Goal: Information Seeking & Learning: Check status

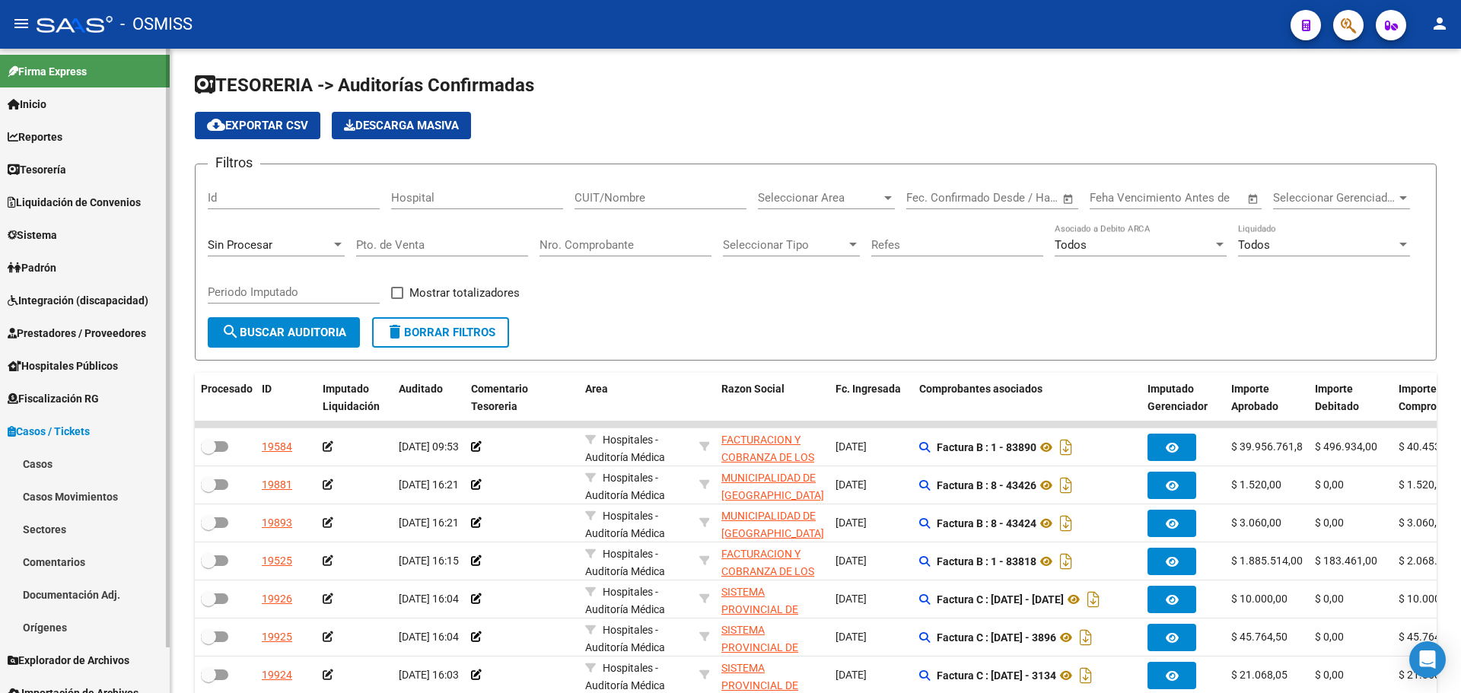
click at [62, 470] on link "Casos" at bounding box center [85, 463] width 170 height 33
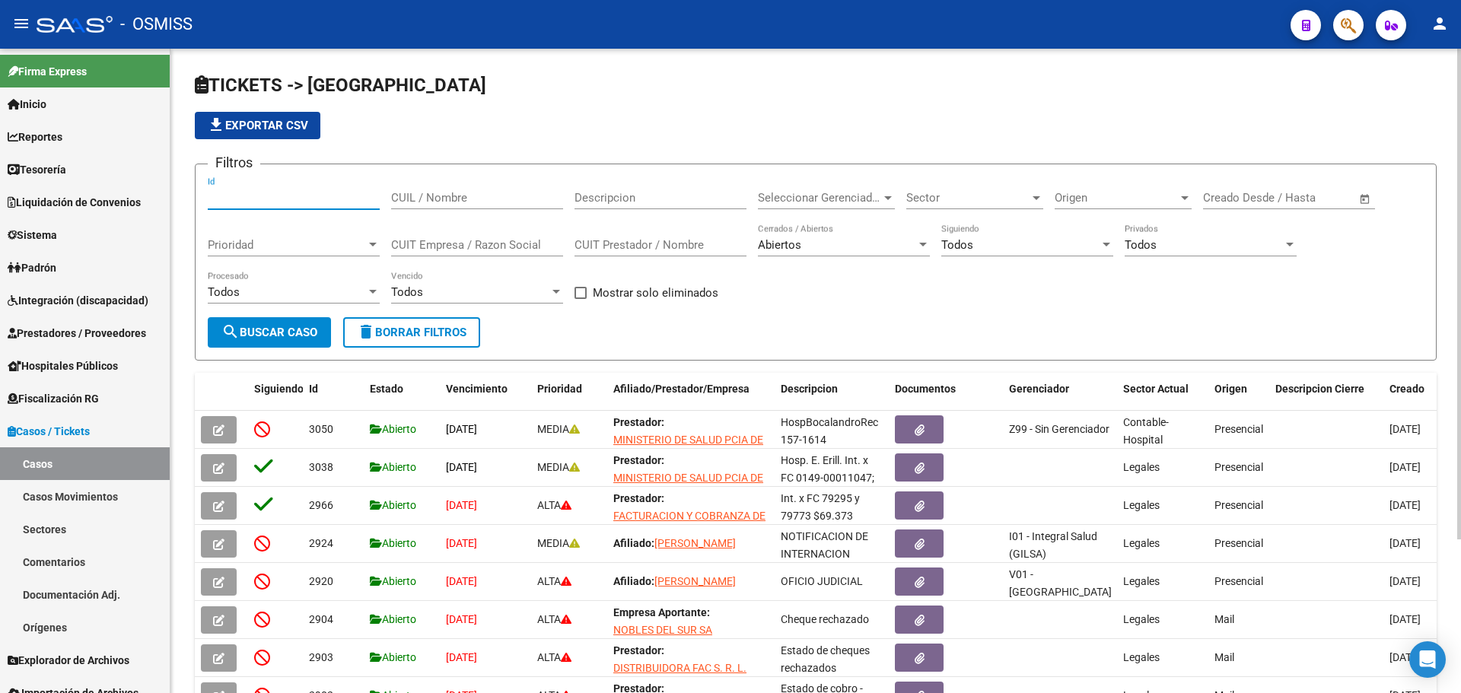
click at [326, 196] on input "Id" at bounding box center [294, 198] width 172 height 14
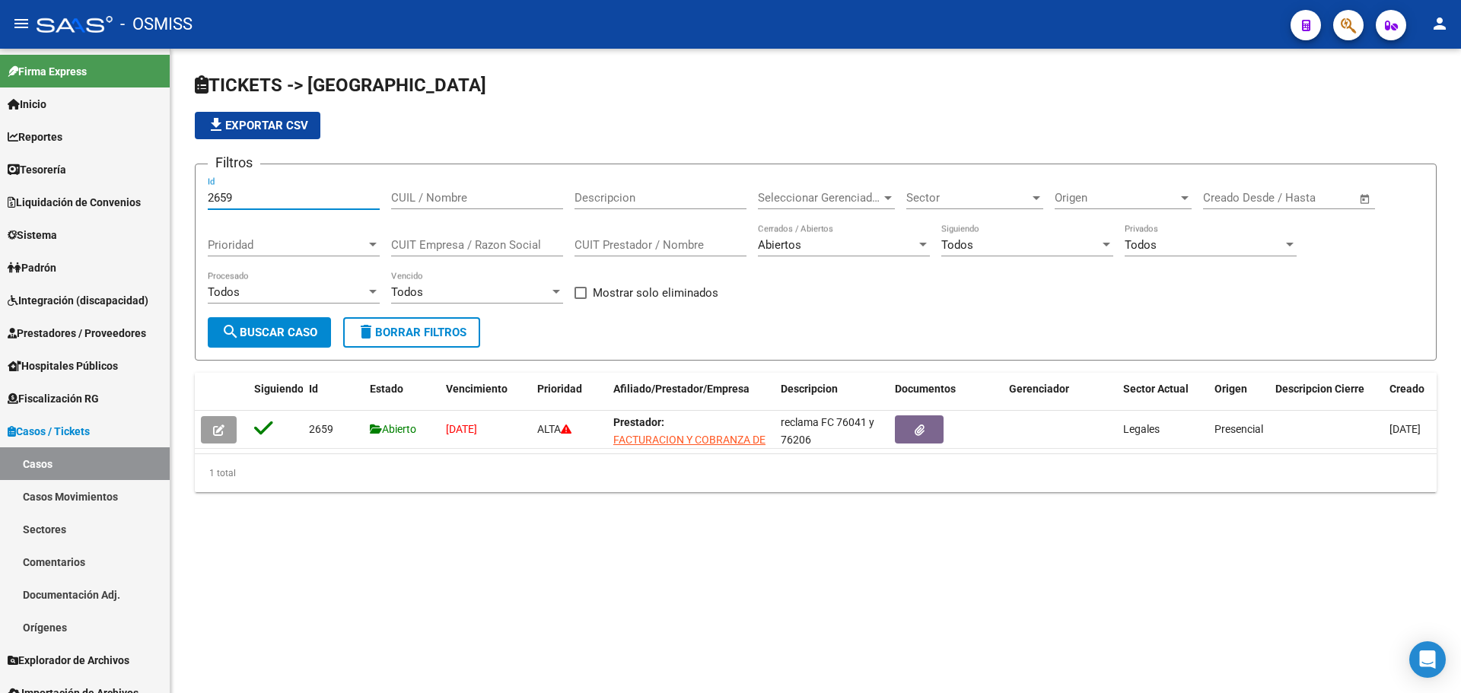
click at [815, 622] on mat-sidenav-content "TICKETS -> Casos file_download Exportar CSV Filtros 2659 Id CUIL / Nombre Descr…" at bounding box center [815, 371] width 1291 height 645
click at [817, 584] on mat-sidenav-content "TICKETS -> Casos file_download Exportar CSV Filtros 2659 Id CUIL / Nombre Descr…" at bounding box center [815, 371] width 1291 height 645
drag, startPoint x: 831, startPoint y: 423, endPoint x: 852, endPoint y: 477, distance: 58.1
click at [852, 477] on div "Siguiendo Id Estado Vencimiento Prioridad Afiliado/Prestador/Empresa Descripcio…" at bounding box center [816, 432] width 1242 height 119
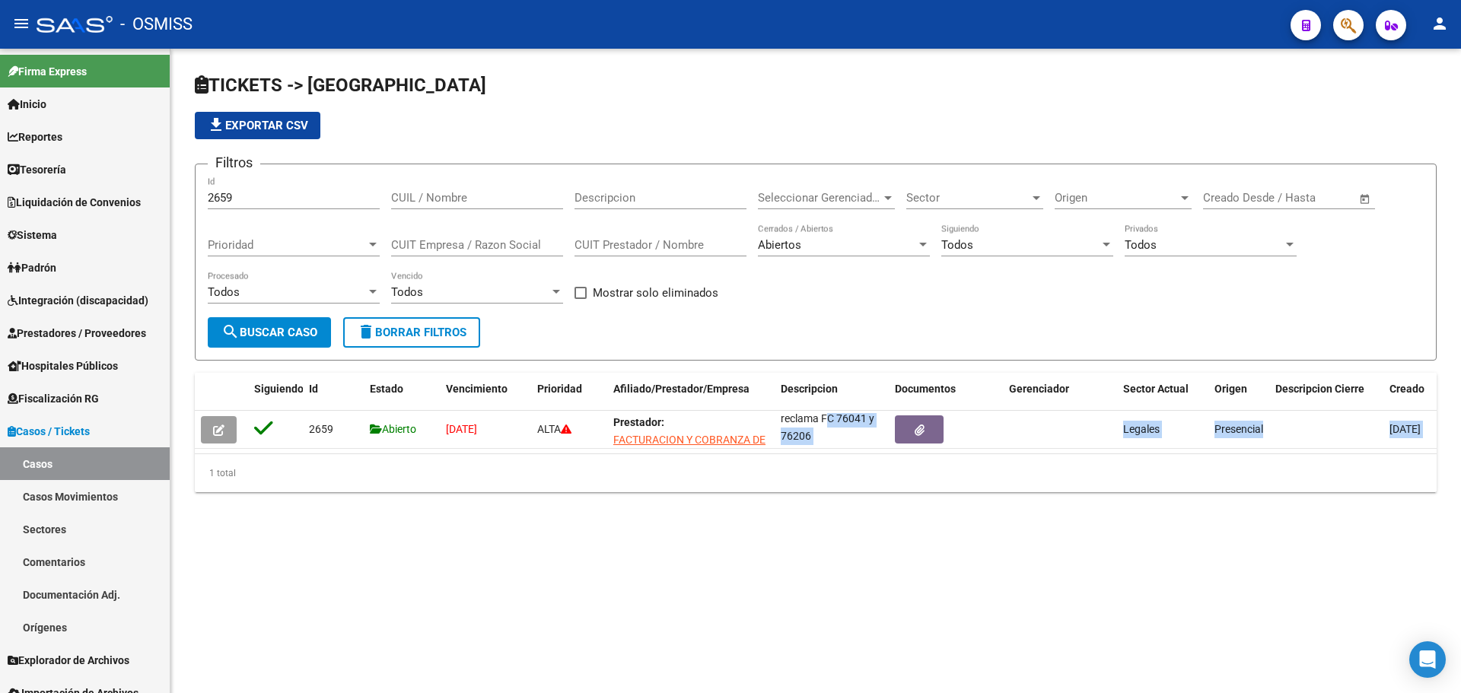
click at [846, 541] on div "TICKETS -> Casos file_download Exportar CSV Filtros 2659 Id CUIL / Nombre Descr…" at bounding box center [815, 295] width 1291 height 492
click at [756, 508] on div "TICKETS -> Casos file_download Exportar CSV Filtros 2659 Id CUIL / Nombre Descr…" at bounding box center [815, 295] width 1291 height 492
click at [679, 610] on mat-sidenav-content "TICKETS -> Casos file_download Exportar CSV Filtros 2659 Id CUIL / Nombre Descr…" at bounding box center [815, 371] width 1291 height 645
click at [682, 589] on mat-sidenav-content "TICKETS -> Casos file_download Exportar CSV Filtros 2659 Id CUIL / Nombre Descr…" at bounding box center [815, 371] width 1291 height 645
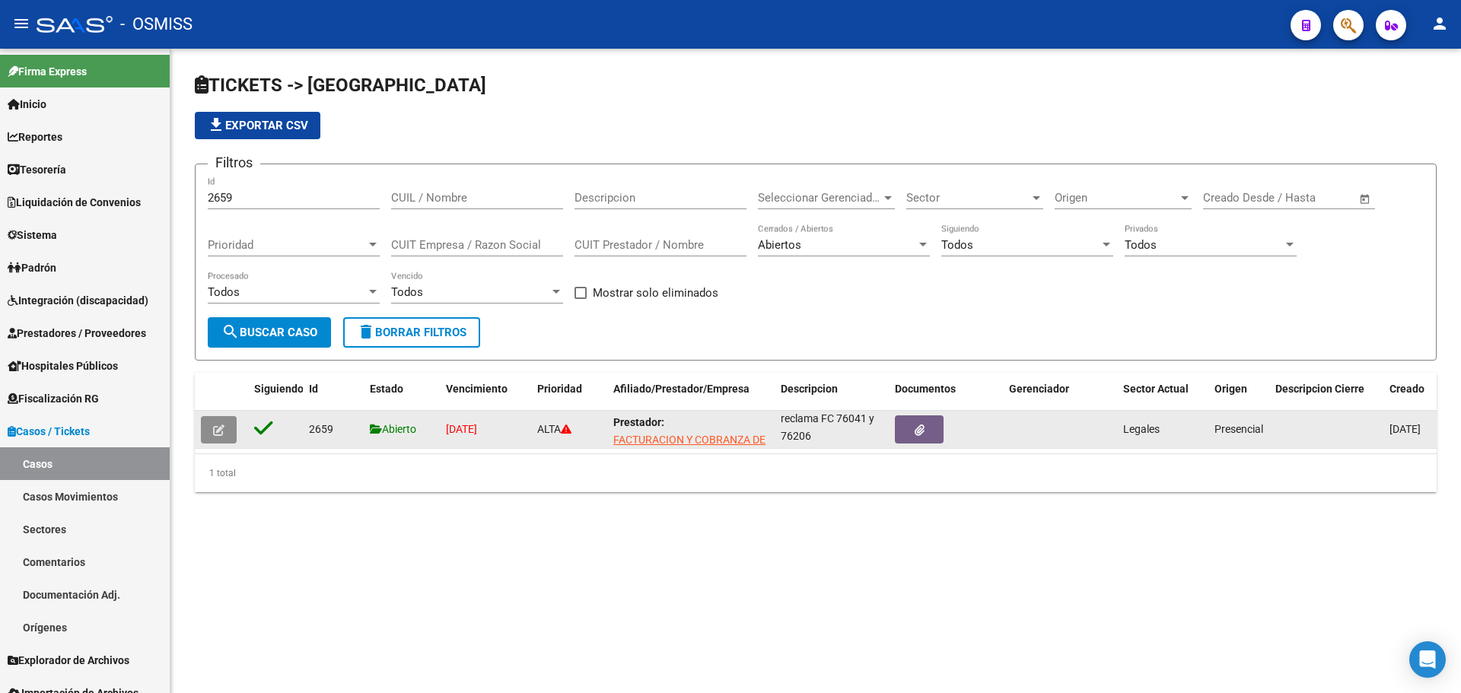
click at [231, 433] on button "button" at bounding box center [219, 429] width 36 height 27
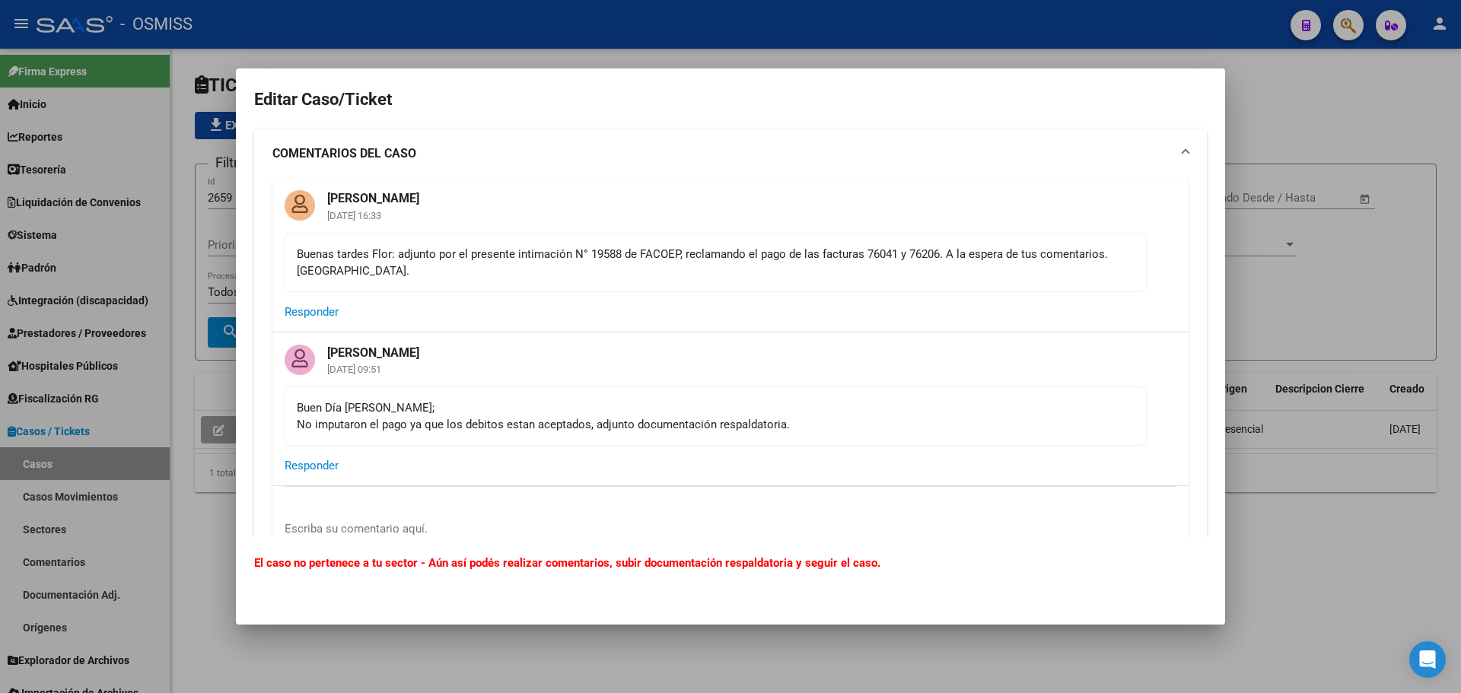
scroll to position [457, 0]
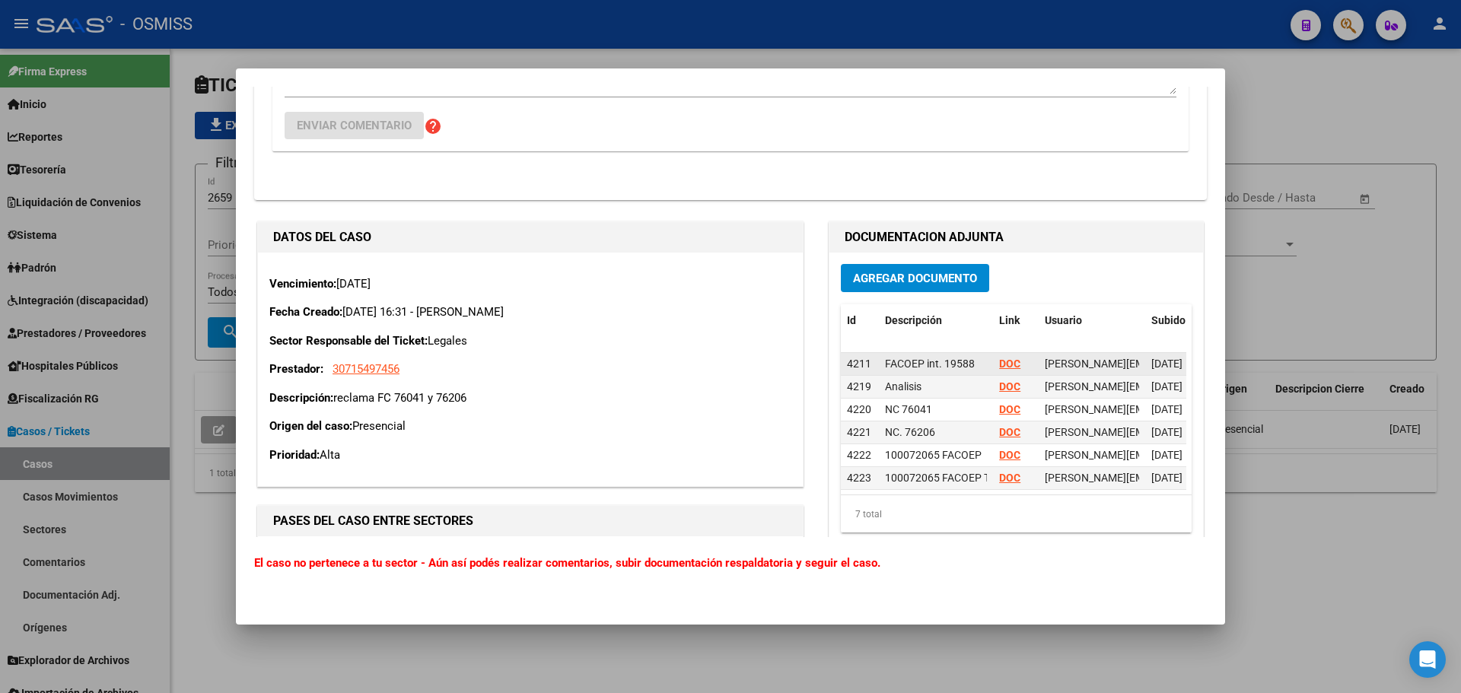
click at [993, 368] on datatable-body-cell "DOC" at bounding box center [1016, 364] width 46 height 22
click at [999, 368] on strong "DOC" at bounding box center [1009, 364] width 21 height 12
click at [130, 336] on div at bounding box center [730, 346] width 1461 height 693
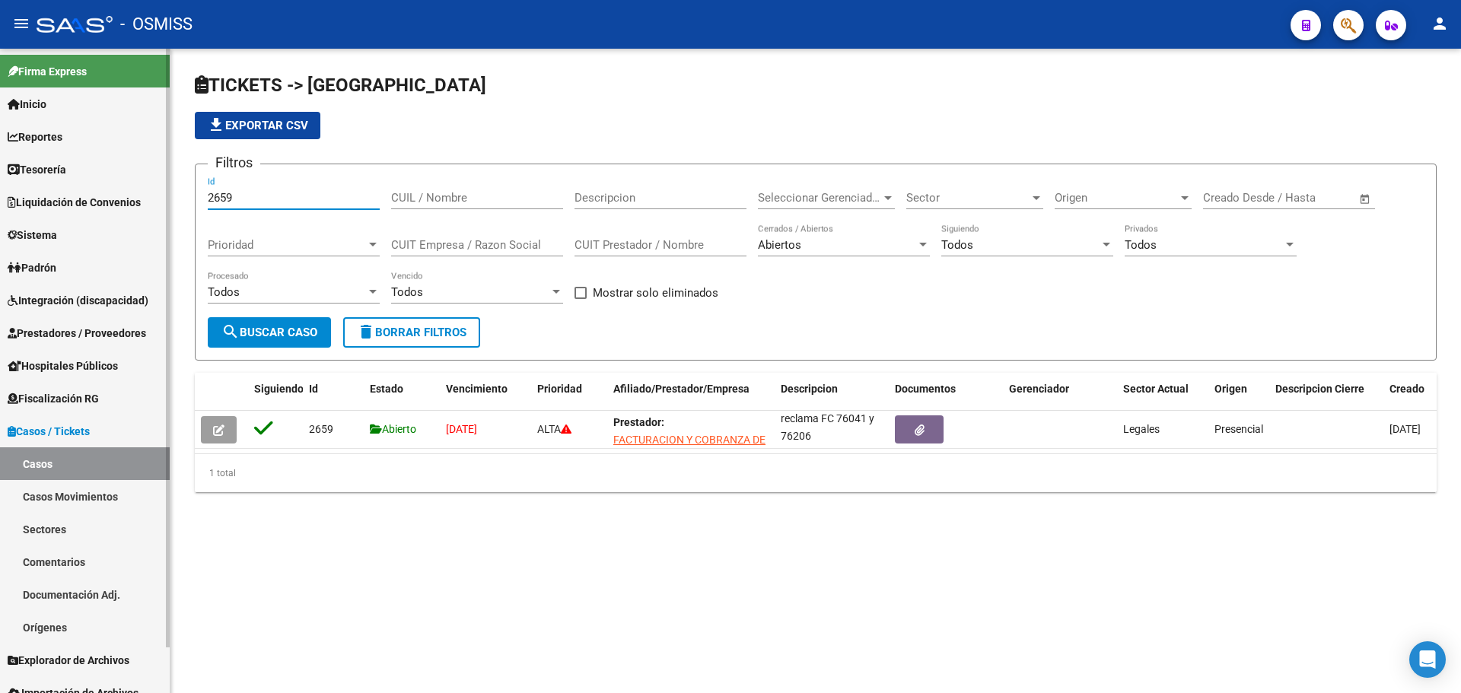
drag, startPoint x: 262, startPoint y: 204, endPoint x: 65, endPoint y: 166, distance: 200.0
click at [65, 166] on mat-sidenav-container "Firma Express Inicio Calendario SSS Instructivos Contacto OS Reportes Ingresos …" at bounding box center [730, 371] width 1461 height 645
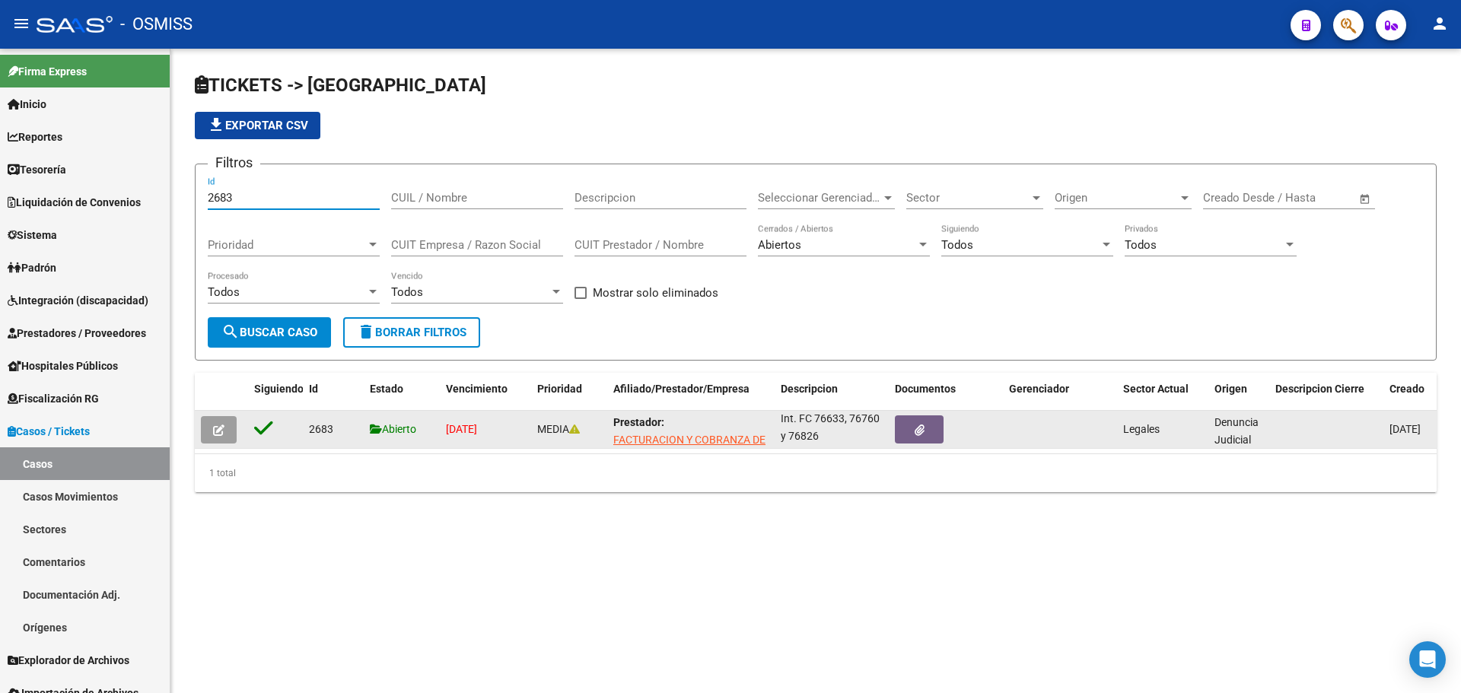
type input "2683"
click at [213, 426] on button "button" at bounding box center [219, 429] width 36 height 27
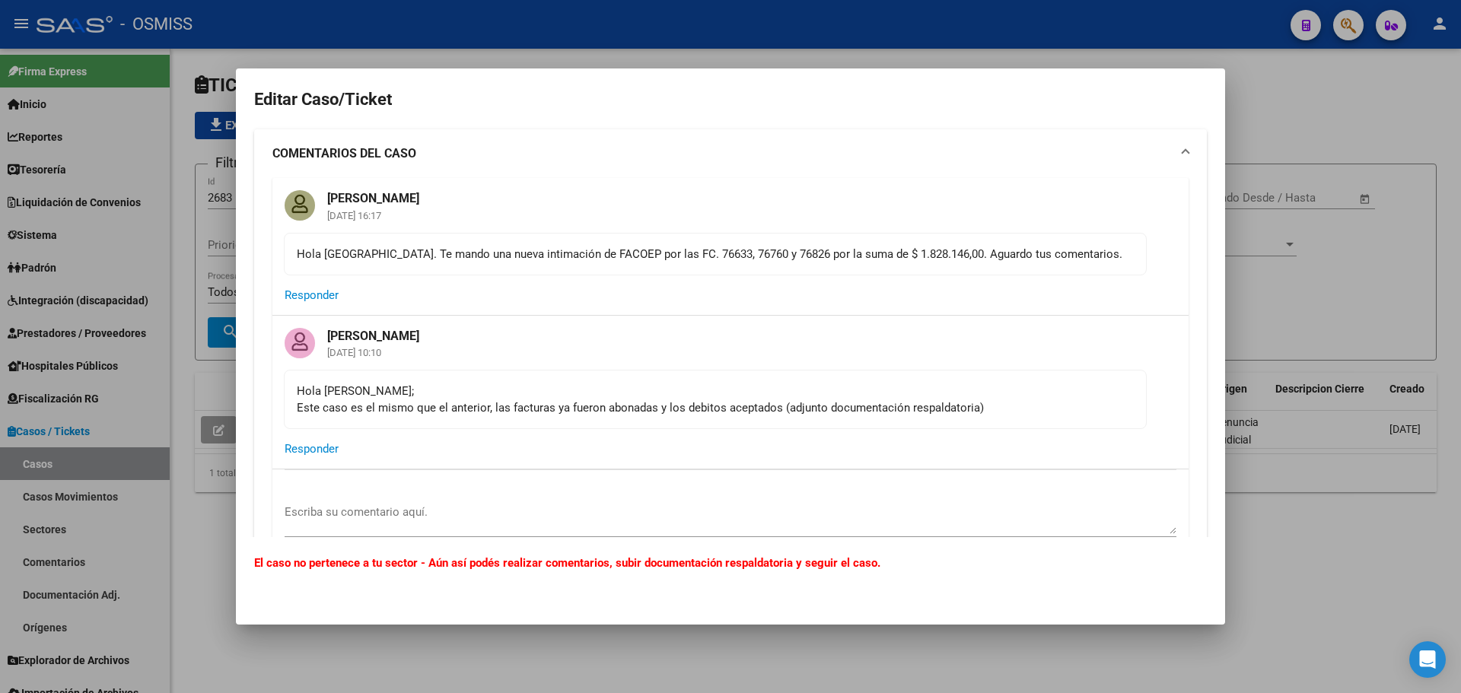
click at [521, 418] on mat-card-content "Hola [PERSON_NAME]; Este caso es el mismo que el anterior, las facturas ya fuer…" at bounding box center [715, 399] width 863 height 59
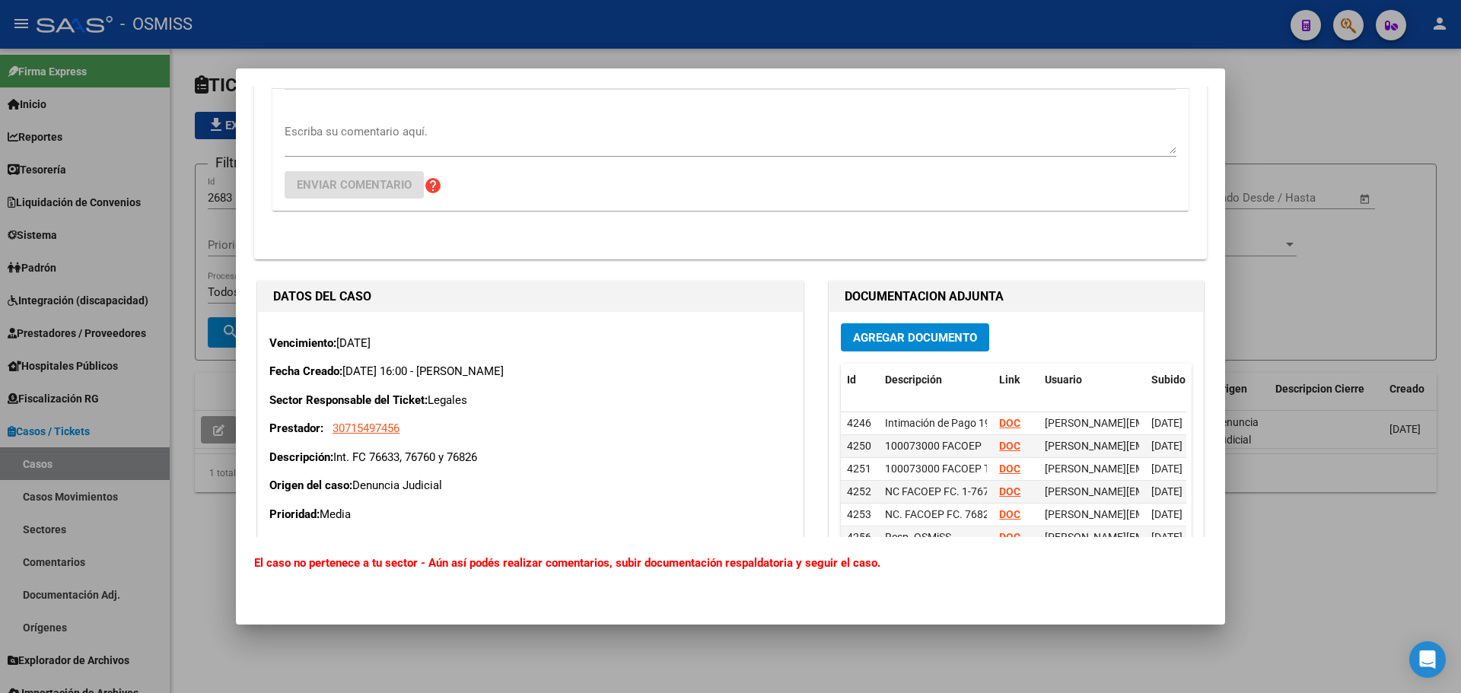
scroll to position [152, 0]
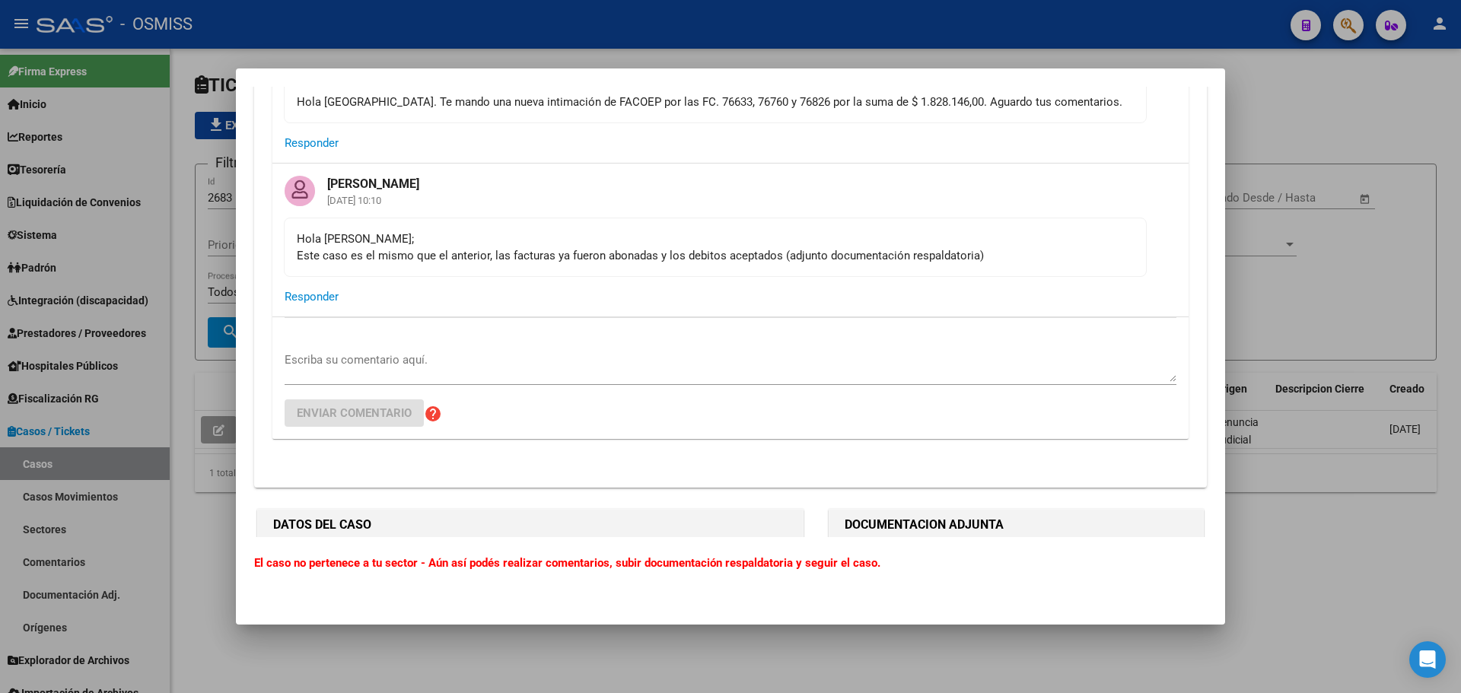
click at [1313, 269] on div at bounding box center [730, 346] width 1461 height 693
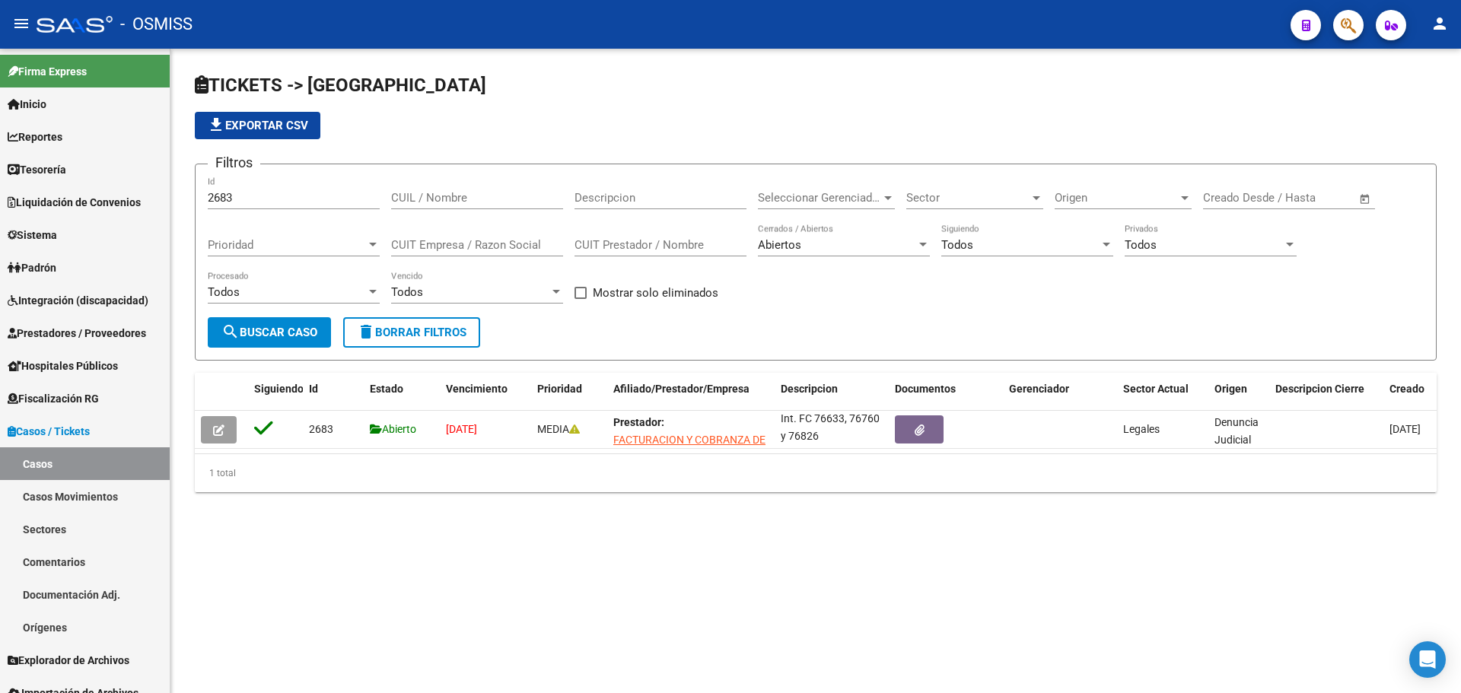
click at [677, 507] on div "TICKETS -> Casos file_download Exportar CSV Filtros 2683 Id CUIL / Nombre Descr…" at bounding box center [815, 295] width 1291 height 492
click at [811, 555] on mat-sidenav-content "TICKETS -> Casos file_download Exportar CSV Filtros 2683 Id CUIL / Nombre Descr…" at bounding box center [815, 371] width 1291 height 645
click at [66, 174] on span "Tesorería" at bounding box center [37, 169] width 59 height 17
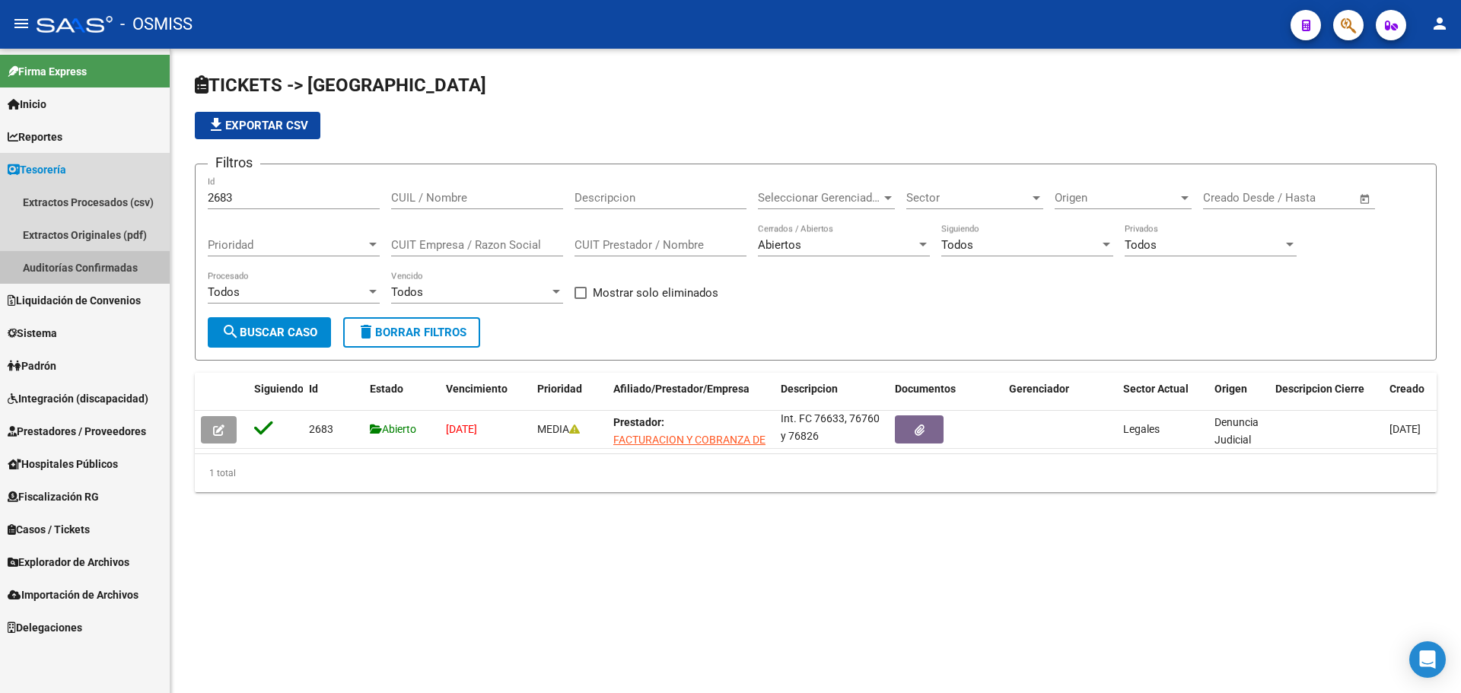
click at [89, 277] on link "Auditorías Confirmadas" at bounding box center [85, 267] width 170 height 33
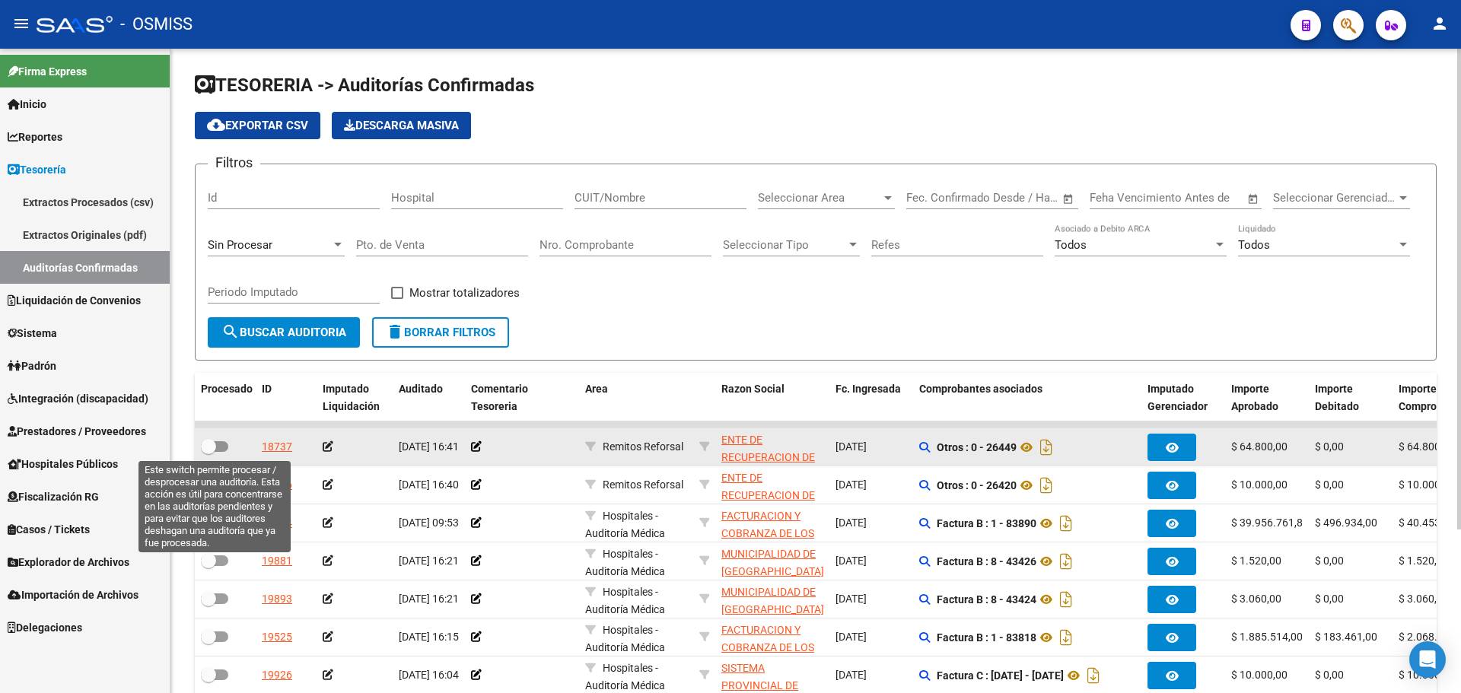
click at [222, 441] on span at bounding box center [214, 446] width 27 height 11
click at [209, 452] on input "checkbox" at bounding box center [208, 452] width 1 height 1
checkbox input "true"
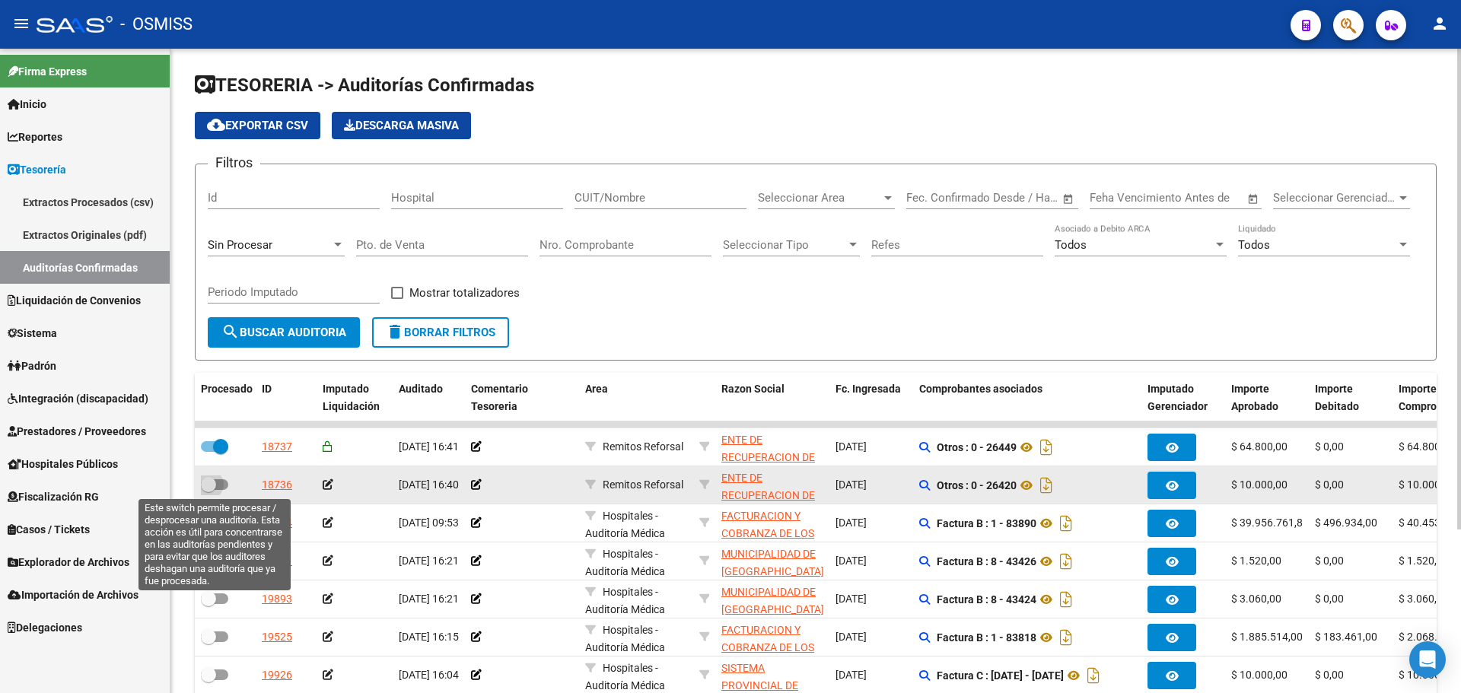
click at [213, 490] on span at bounding box center [208, 484] width 15 height 15
click at [209, 490] on input "checkbox" at bounding box center [208, 490] width 1 height 1
checkbox input "true"
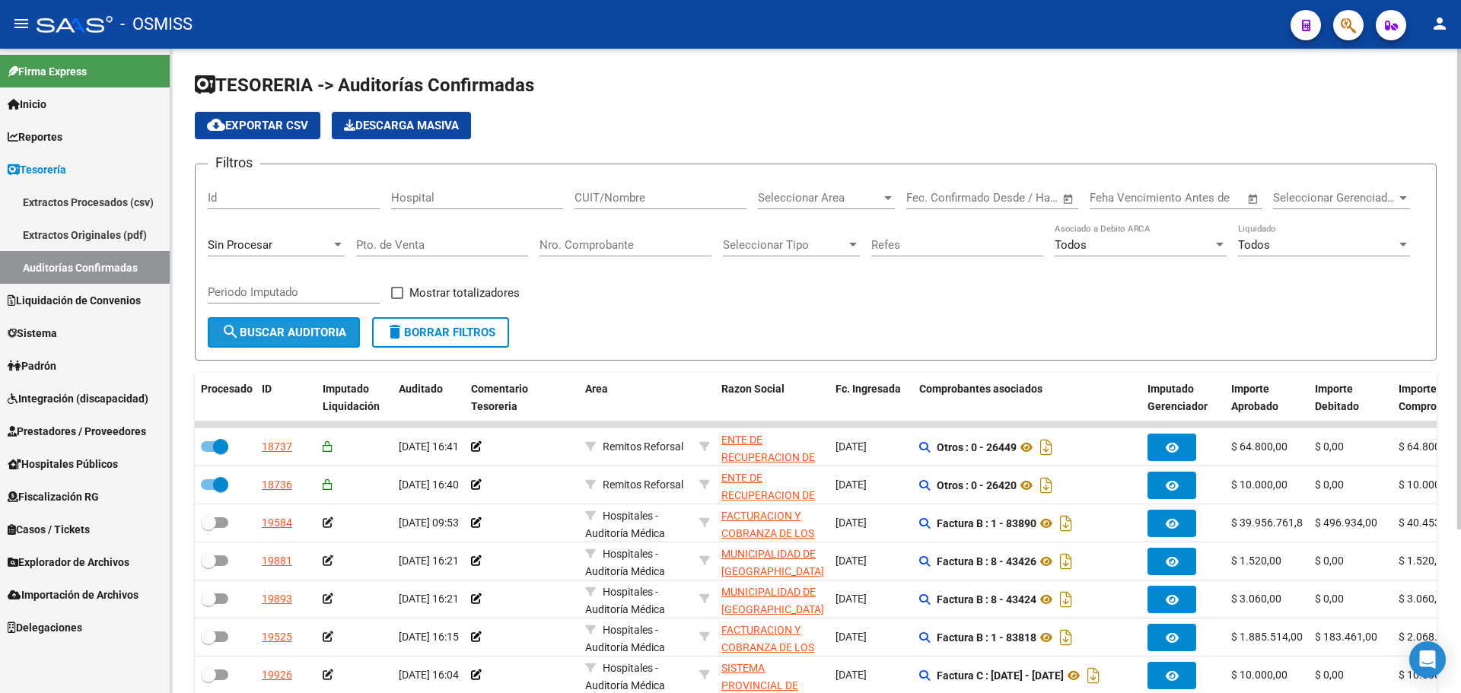
click at [240, 337] on span "search Buscar Auditoria" at bounding box center [283, 333] width 125 height 14
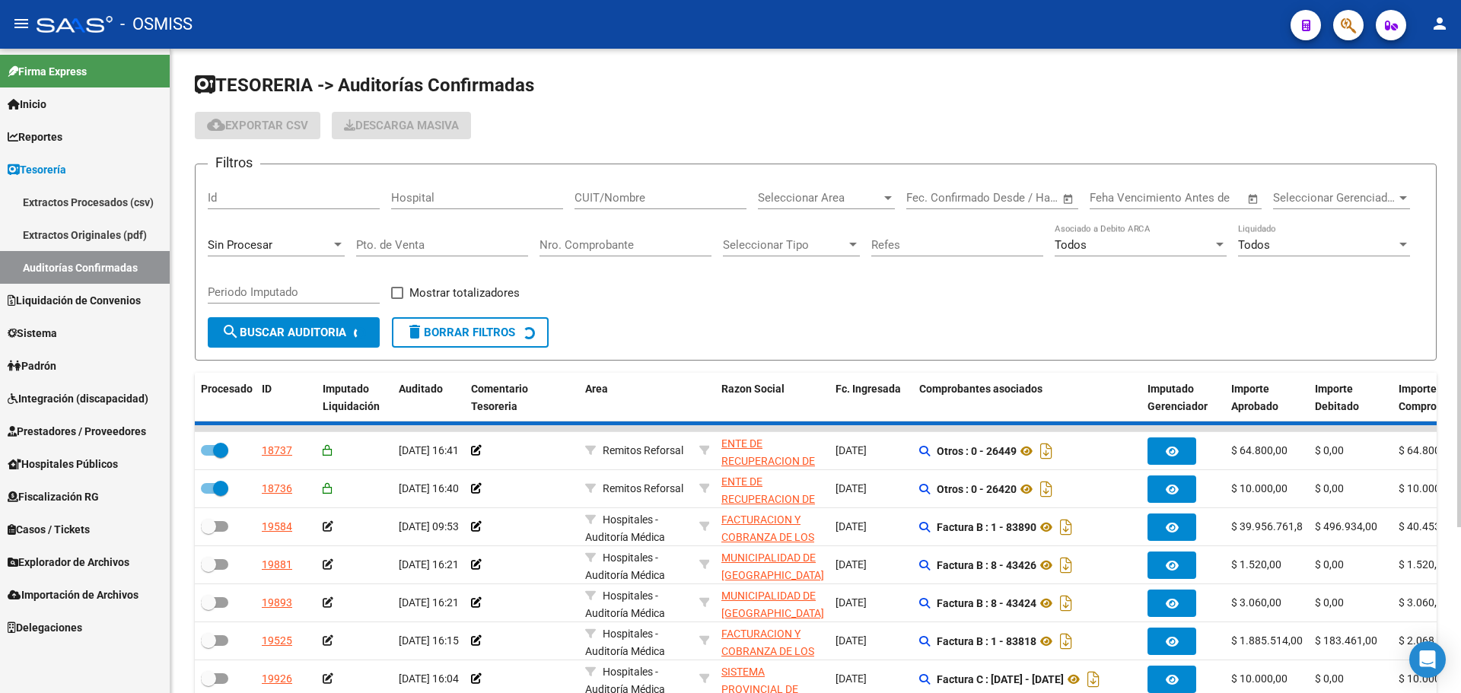
checkbox input "false"
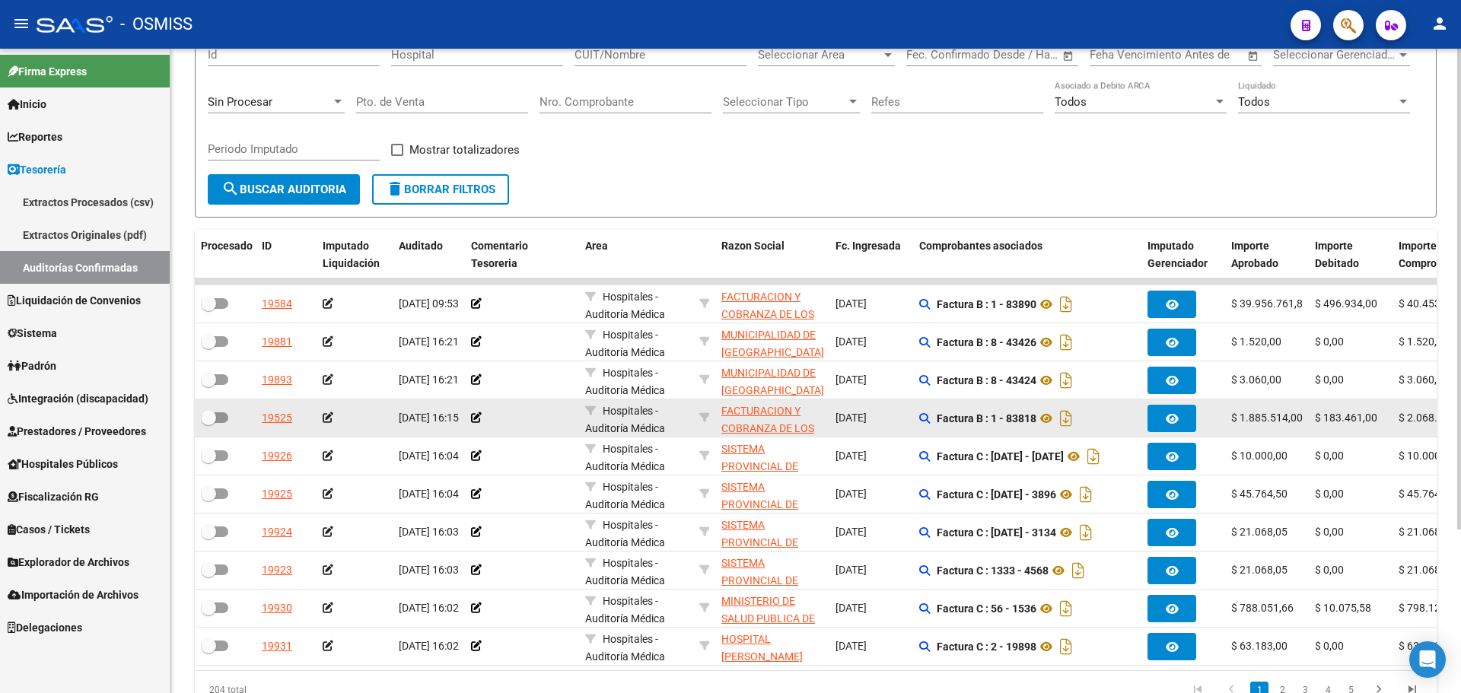
scroll to position [1, 0]
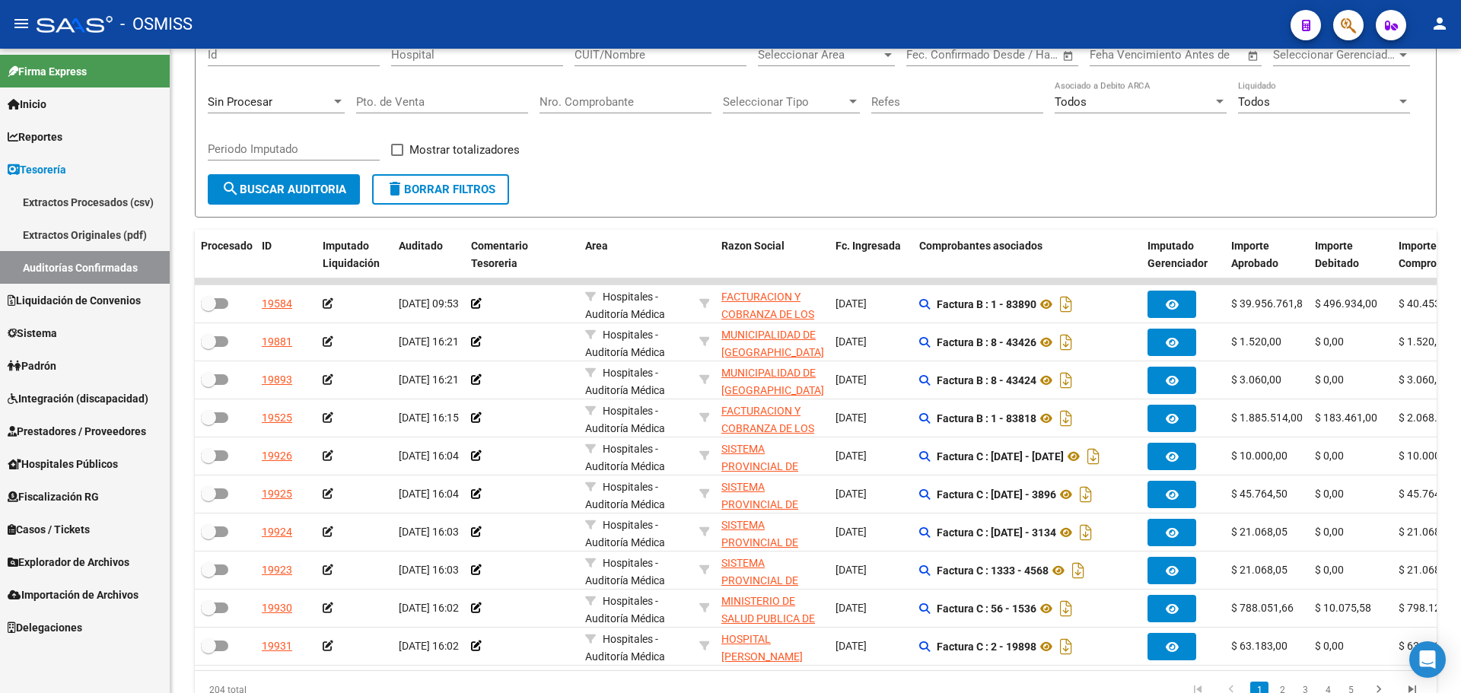
click at [99, 531] on link "Casos / Tickets" at bounding box center [85, 529] width 170 height 33
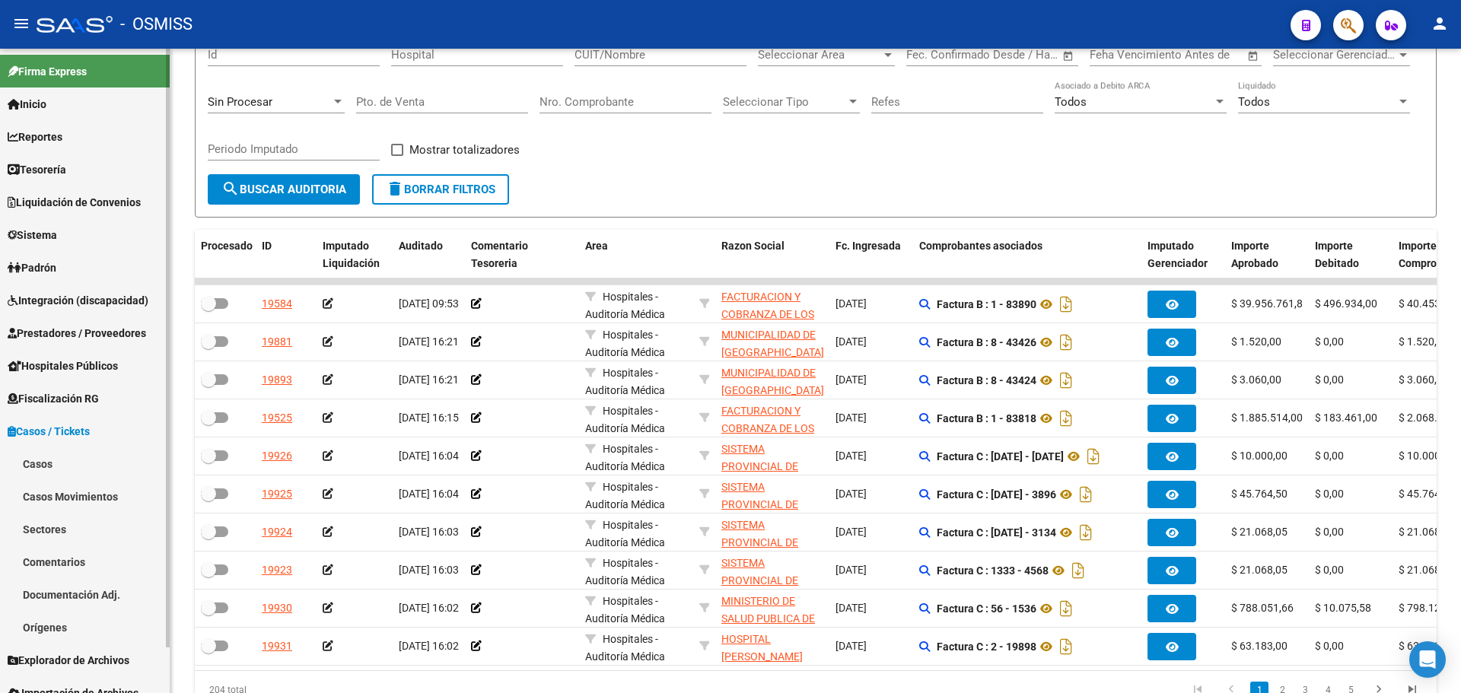
click at [87, 470] on link "Casos" at bounding box center [85, 463] width 170 height 33
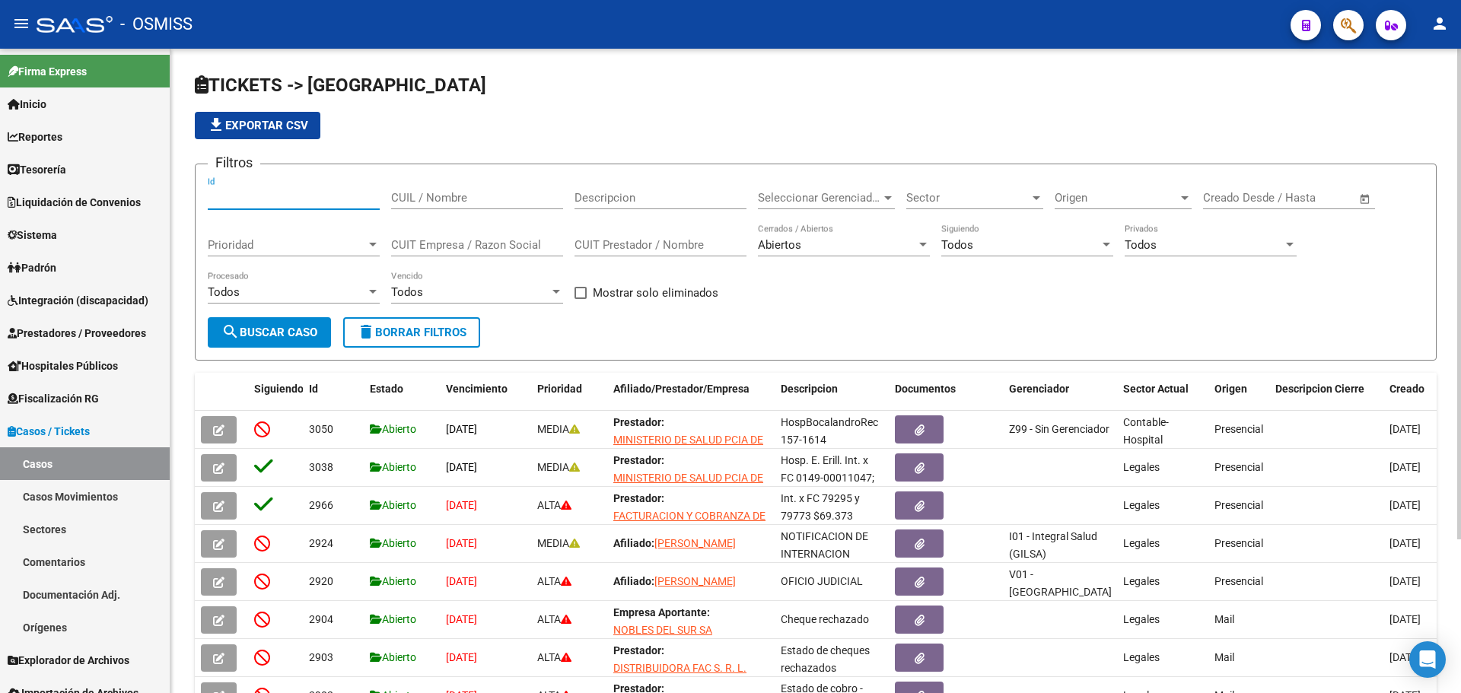
click at [333, 199] on input "Id" at bounding box center [294, 198] width 172 height 14
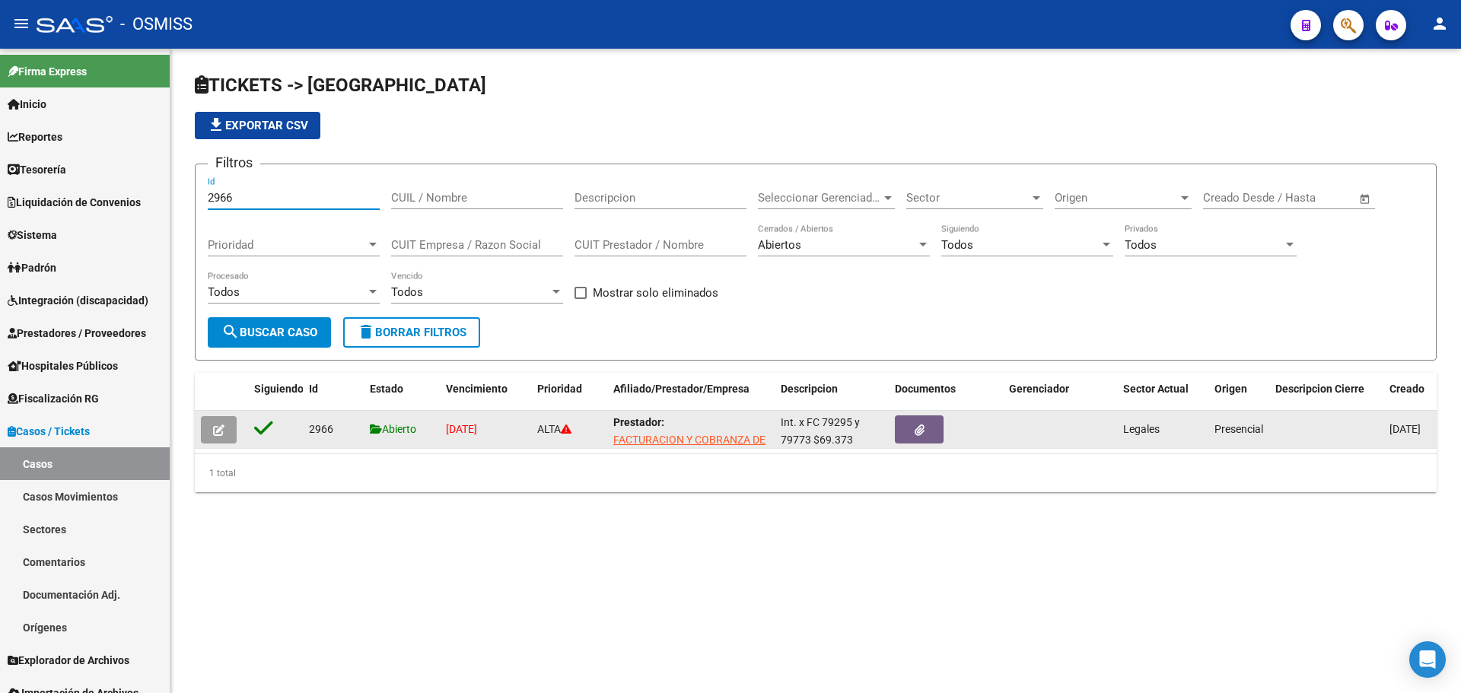
type input "2966"
click at [209, 445] on datatable-body-cell at bounding box center [221, 429] width 53 height 37
click at [215, 419] on button "button" at bounding box center [219, 429] width 36 height 27
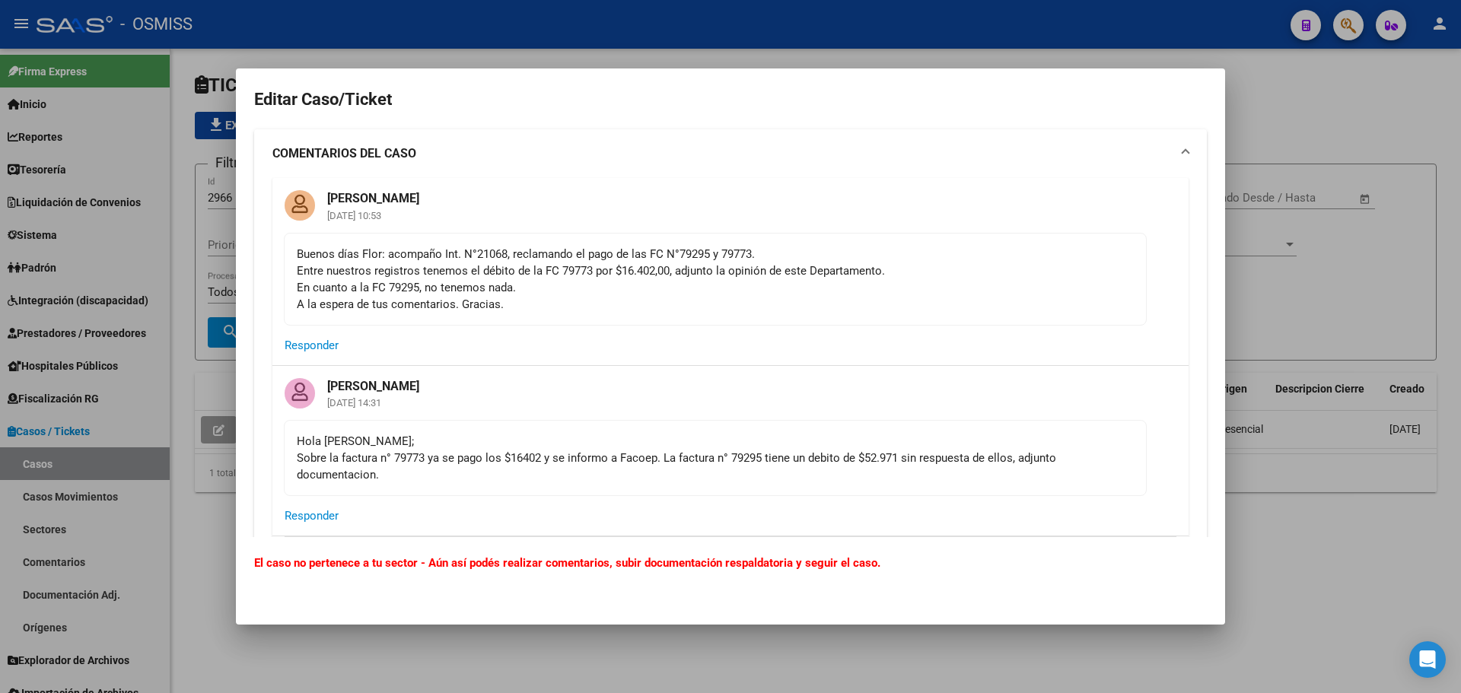
scroll to position [381, 0]
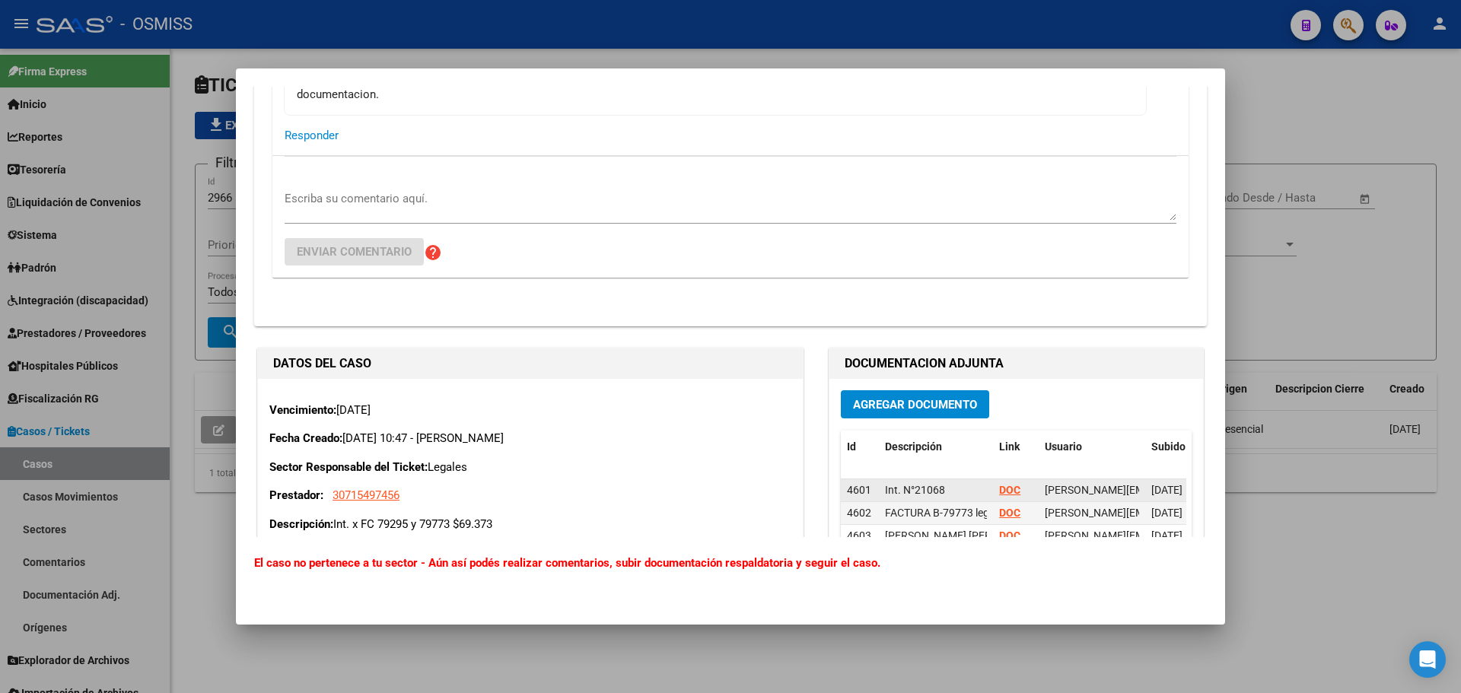
click at [1020, 487] on div "DOC" at bounding box center [1015, 491] width 33 height 18
click at [1011, 489] on strong "DOC" at bounding box center [1009, 490] width 21 height 12
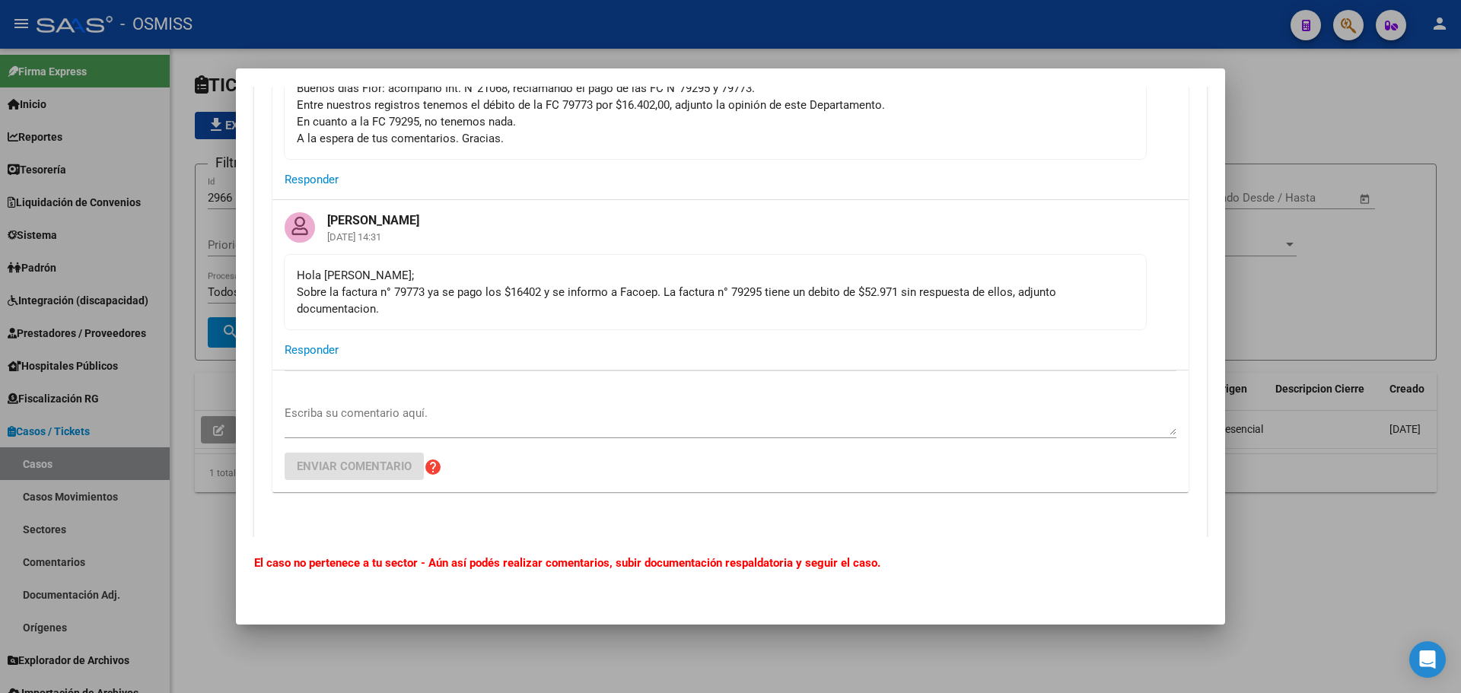
scroll to position [152, 0]
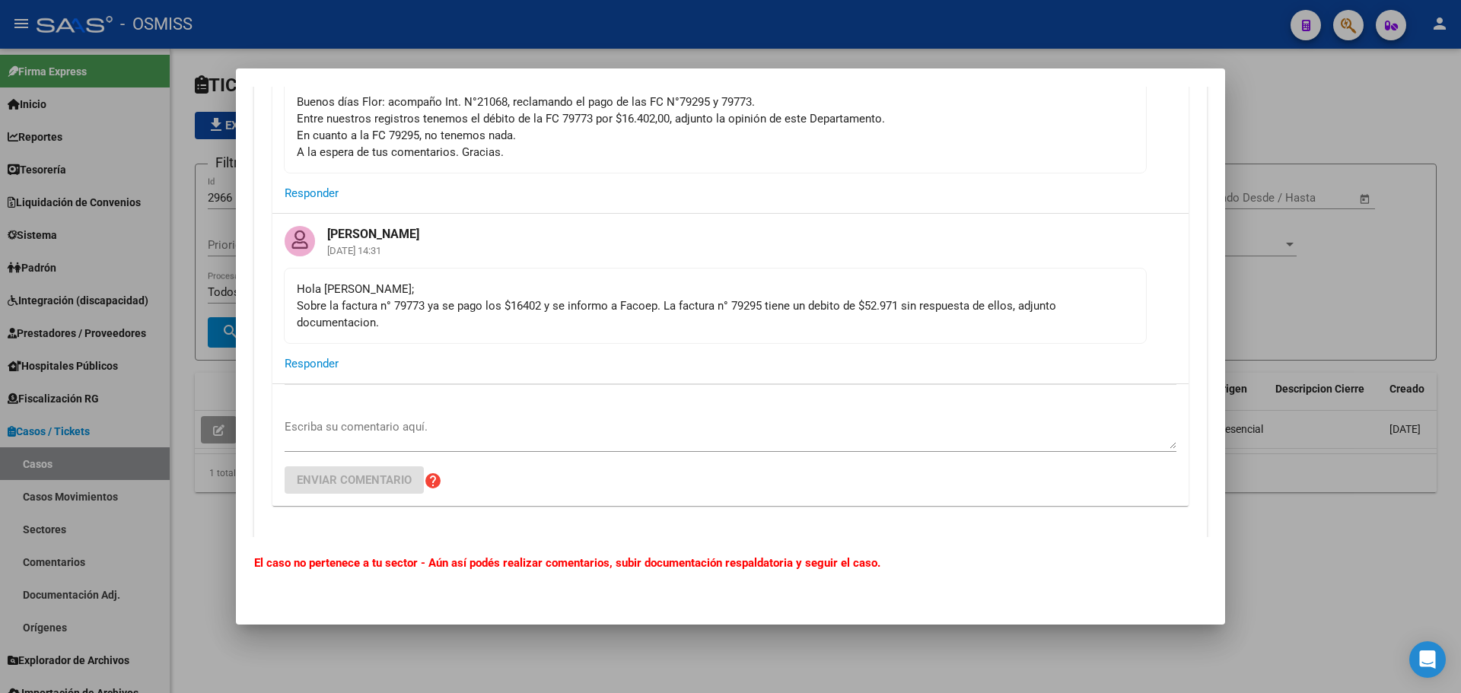
click at [1322, 266] on div at bounding box center [730, 346] width 1461 height 693
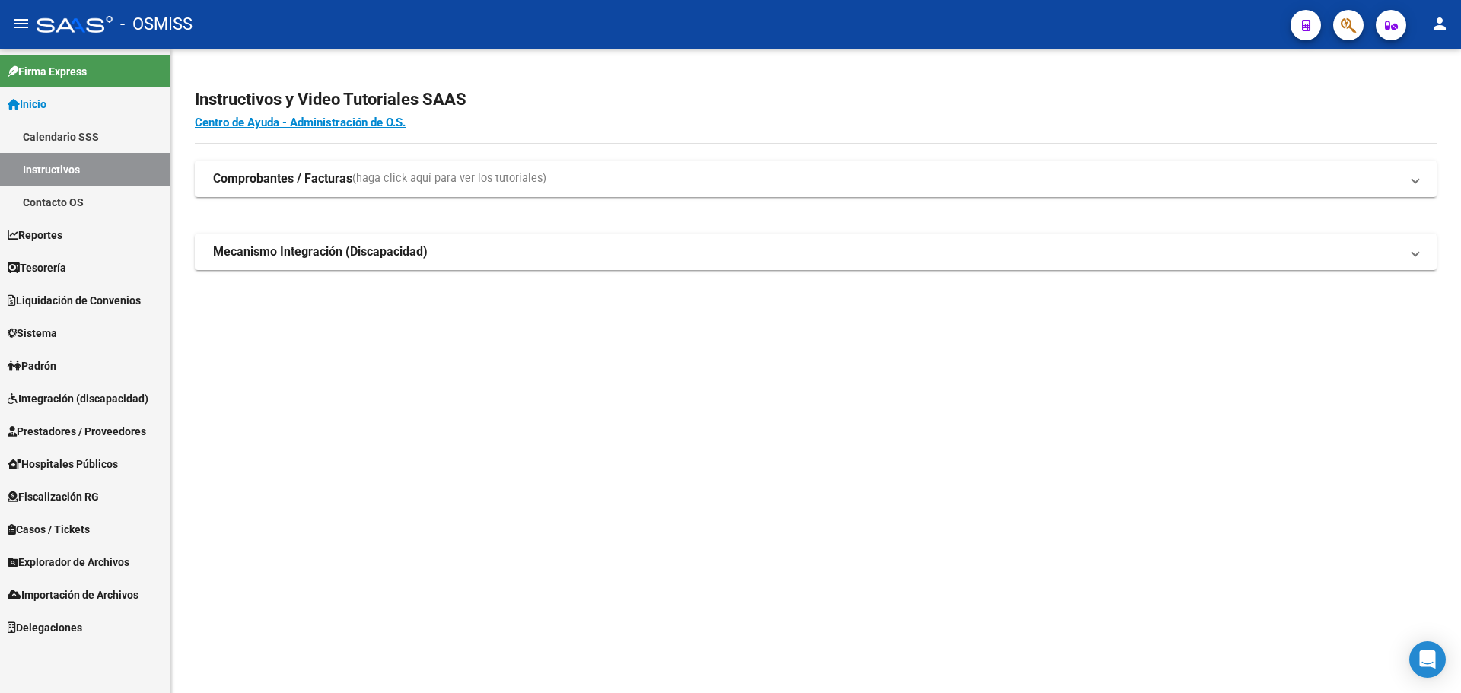
click at [56, 521] on span "Casos / Tickets" at bounding box center [49, 529] width 82 height 17
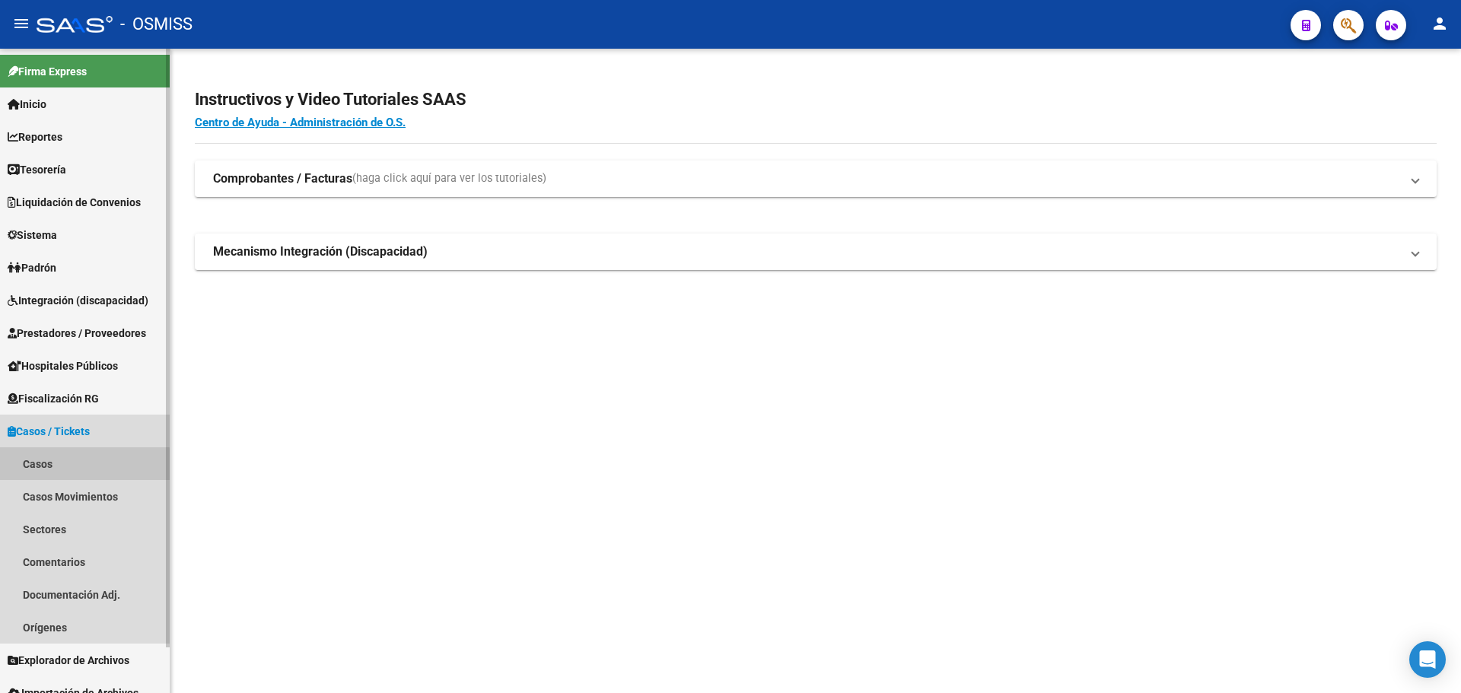
click at [77, 465] on link "Casos" at bounding box center [85, 463] width 170 height 33
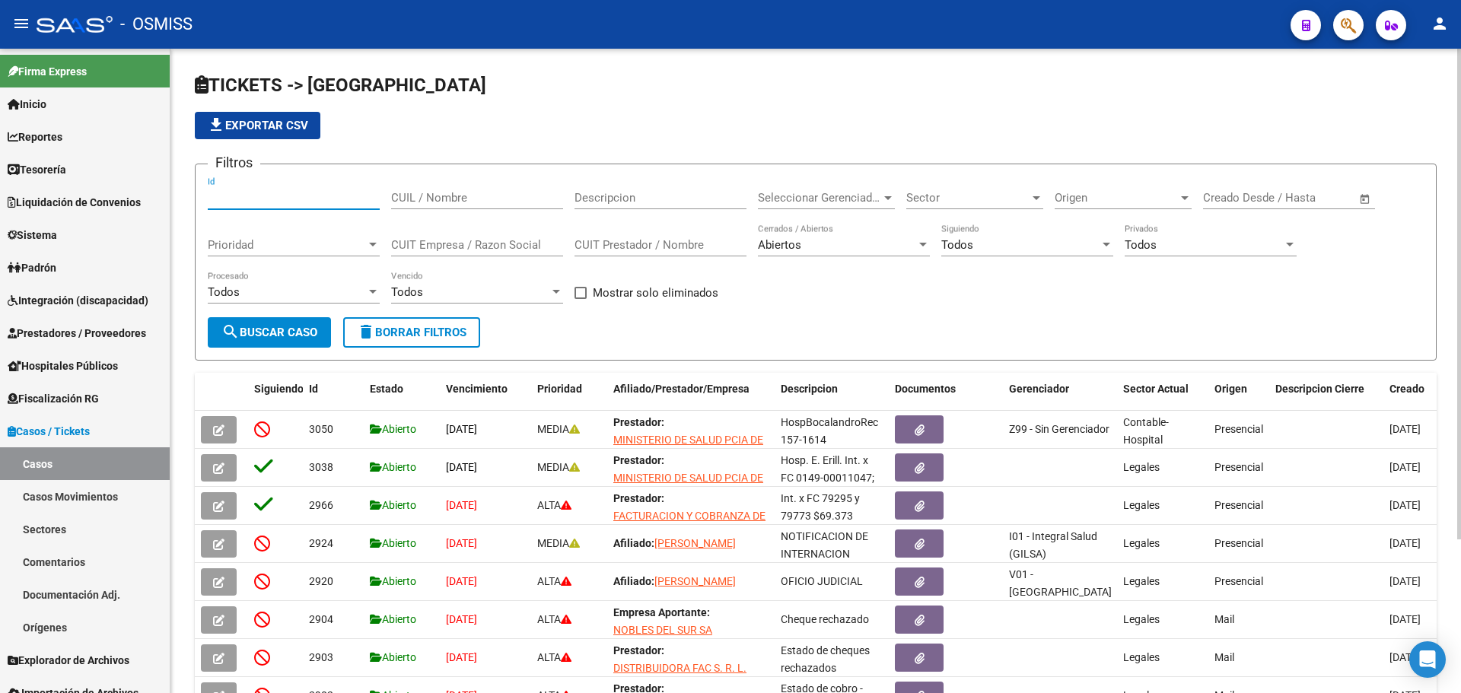
click at [229, 196] on input "Id" at bounding box center [294, 198] width 172 height 14
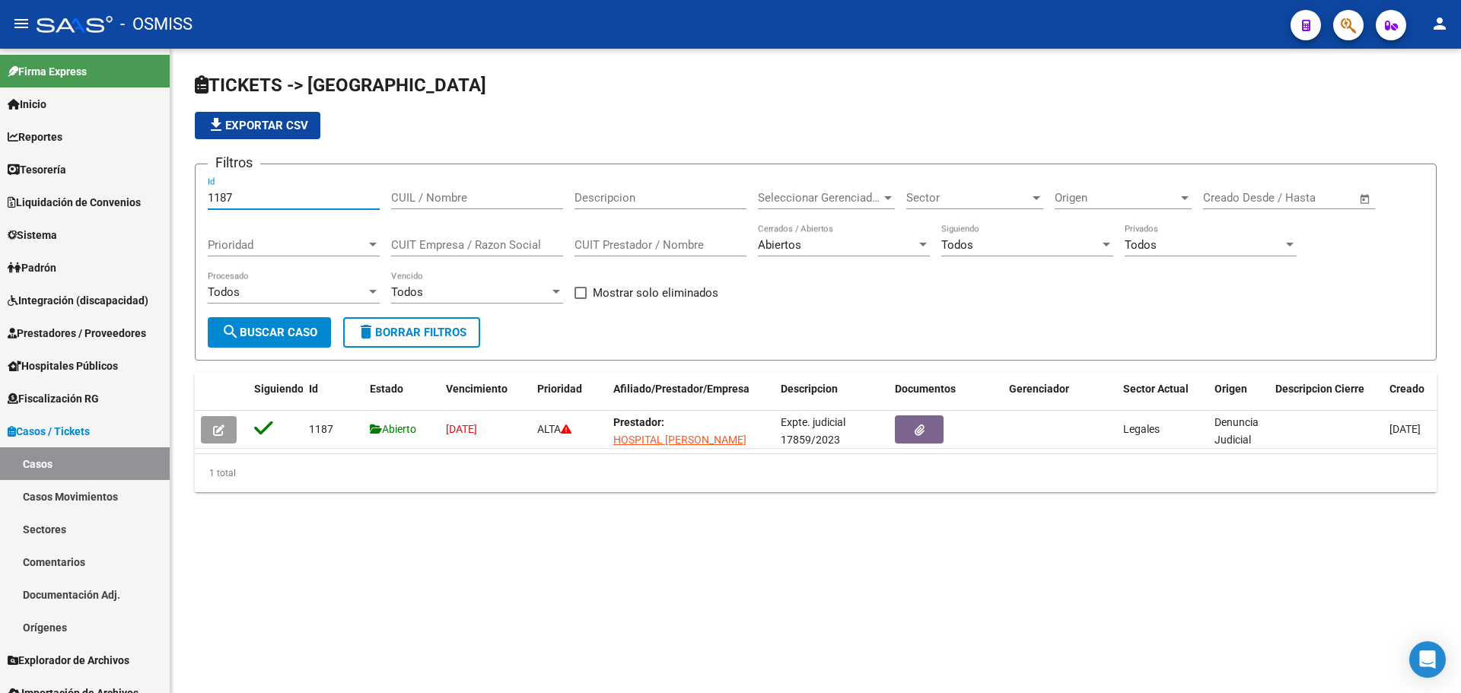
type input "1187"
click at [527, 593] on mat-sidenav-content "TICKETS -> Casos file_download Exportar CSV Filtros 1187 Id CUIL / Nombre Descr…" at bounding box center [815, 371] width 1291 height 645
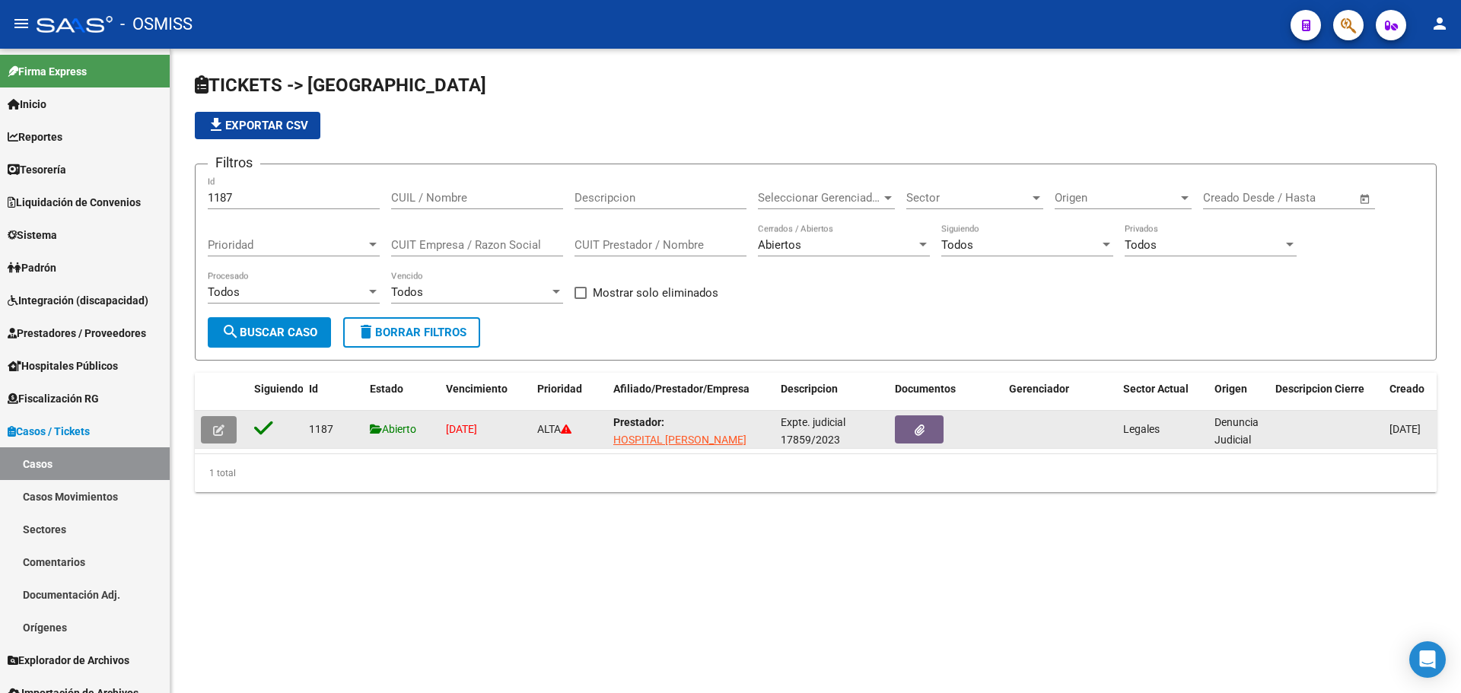
click at [223, 432] on icon "button" at bounding box center [218, 430] width 11 height 11
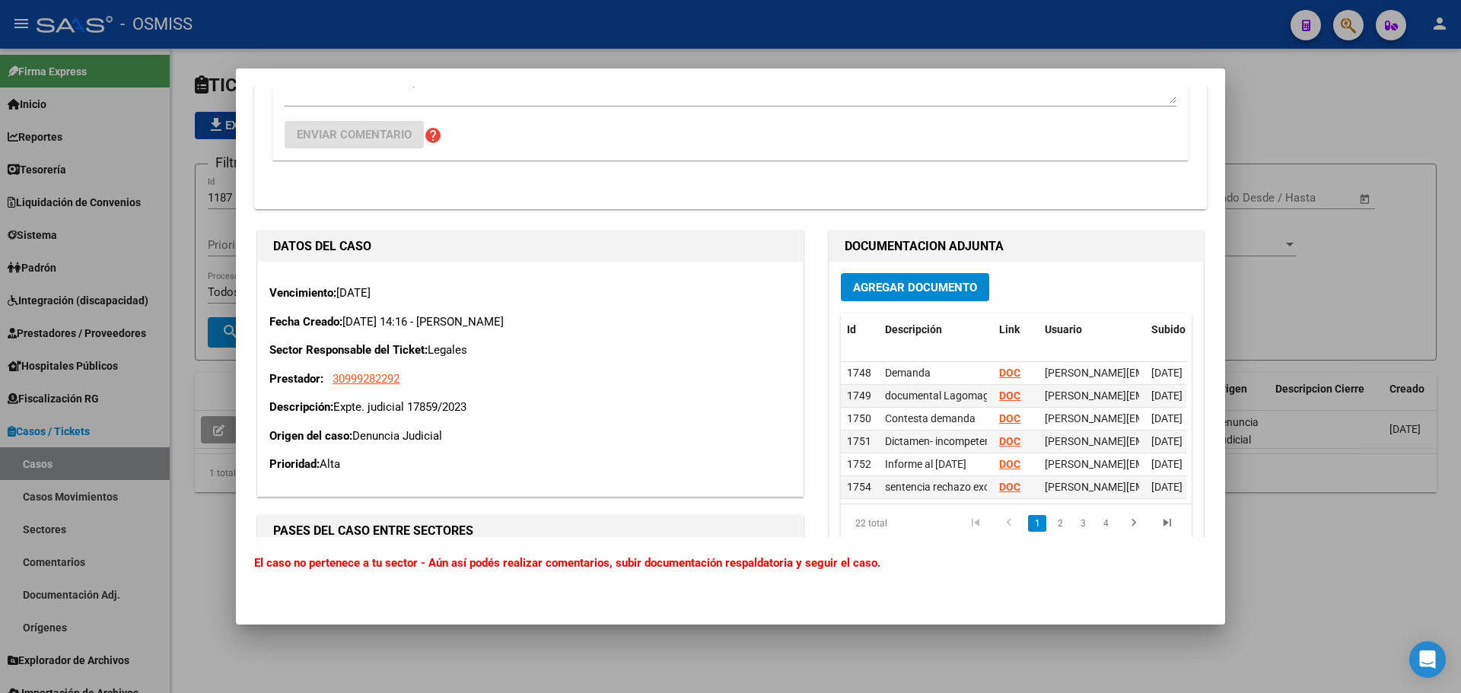
scroll to position [3044, 0]
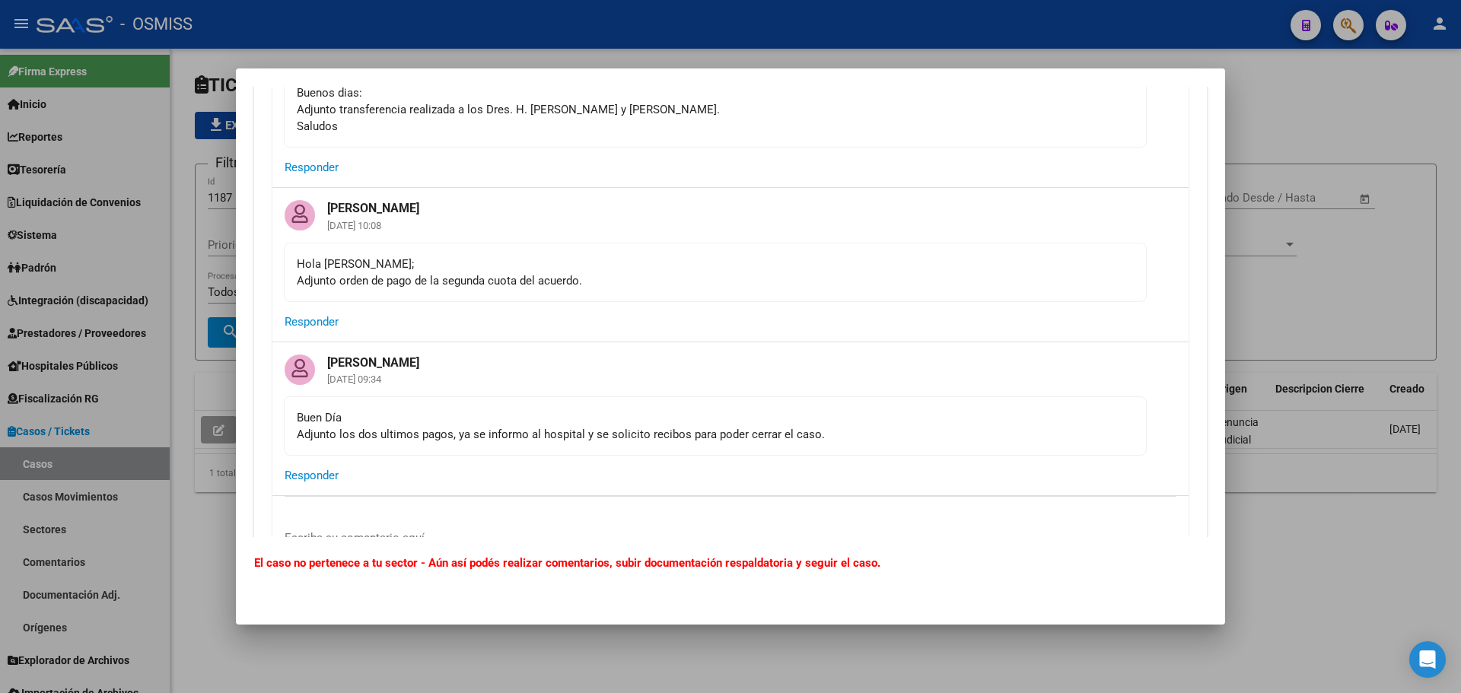
click at [765, 409] on div "Buen Día Adjunto los dos ultimos pagos, ya se informo al hospital y se solicito…" at bounding box center [715, 425] width 837 height 33
click at [868, 409] on div "Buen Día Adjunto los dos ultimos pagos, ya se informo al hospital y se solicito…" at bounding box center [715, 425] width 837 height 33
